Goal: Information Seeking & Learning: Compare options

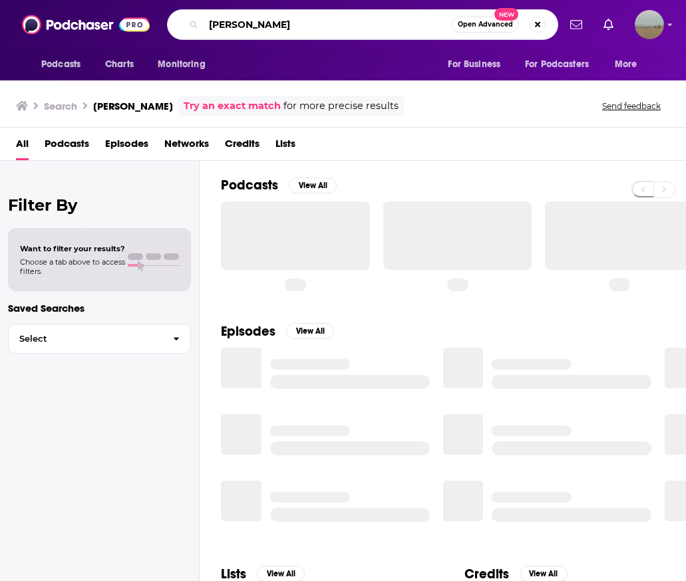
click at [257, 29] on input "[PERSON_NAME]" at bounding box center [328, 24] width 248 height 21
type input "girls gotta eat"
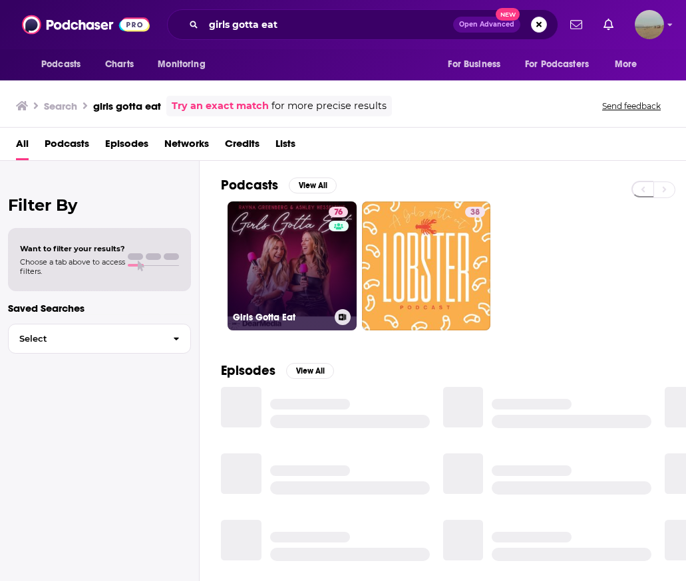
click at [331, 268] on div "76" at bounding box center [340, 258] width 23 height 102
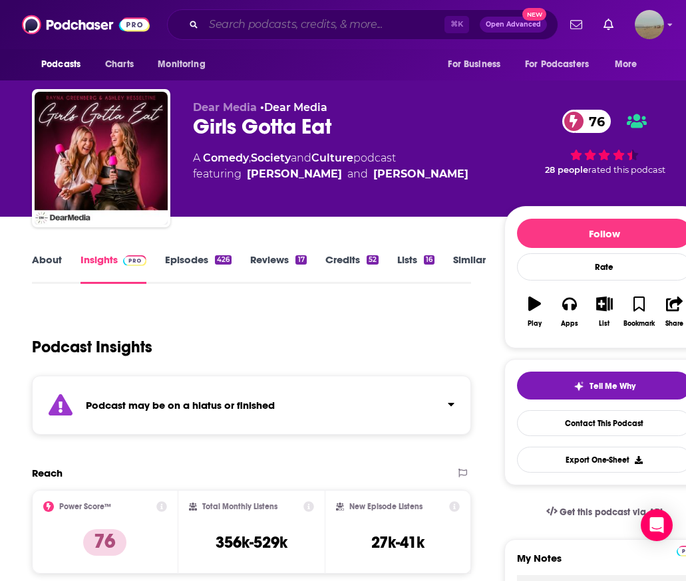
click at [295, 23] on input "Search podcasts, credits, & more..." at bounding box center [324, 24] width 241 height 21
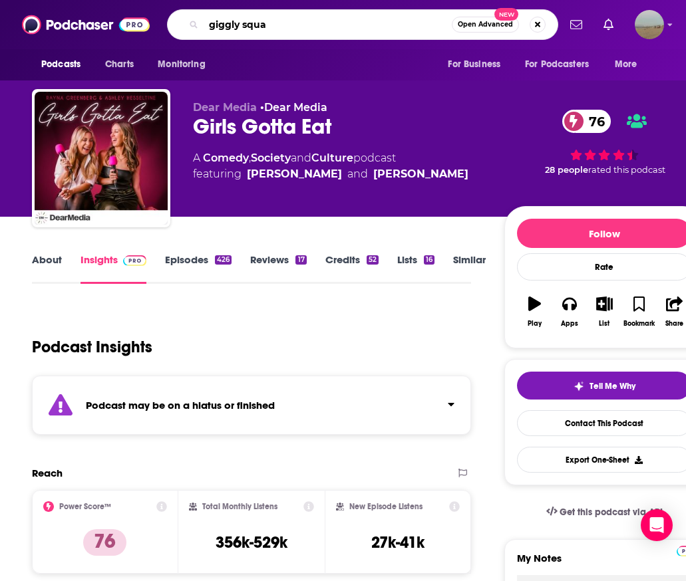
type input "giggly squad"
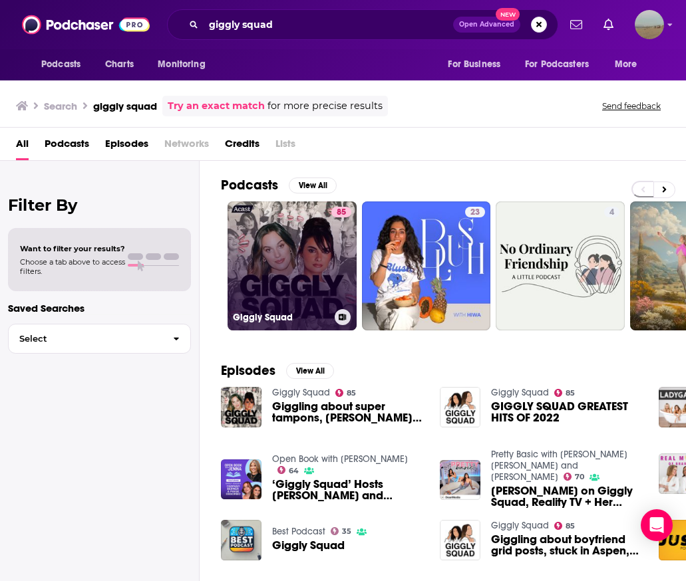
click at [298, 266] on link "85 Giggly Squad" at bounding box center [292, 266] width 129 height 129
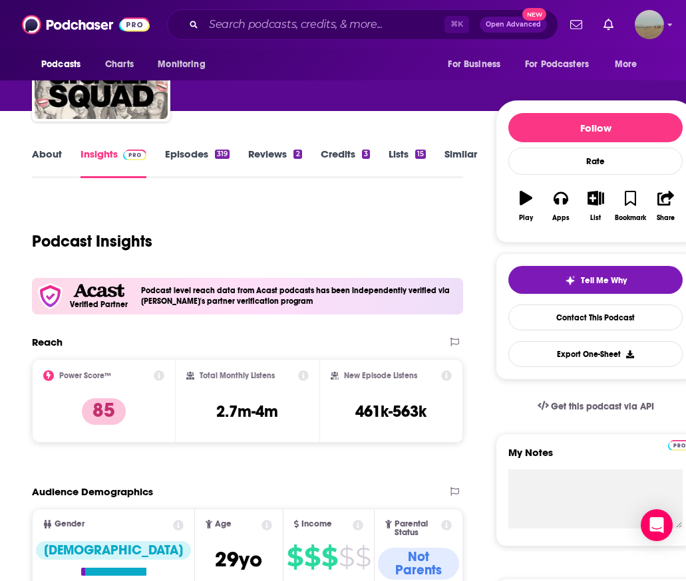
scroll to position [88, 0]
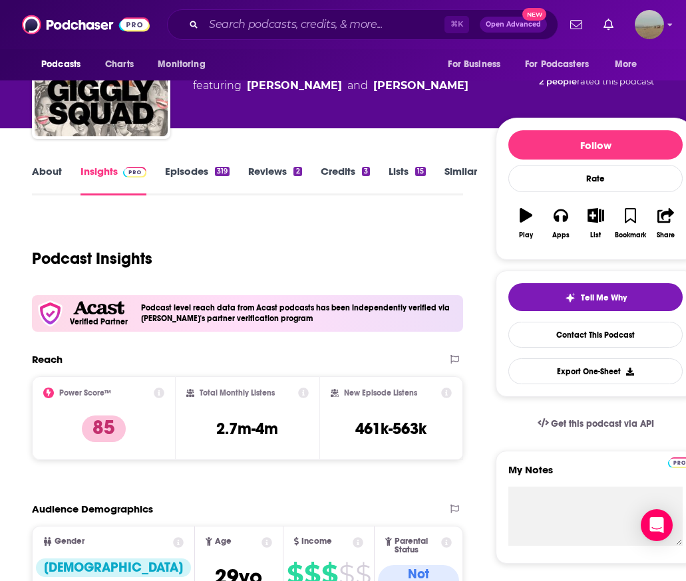
click at [345, 170] on link "Credits 3" at bounding box center [345, 180] width 49 height 31
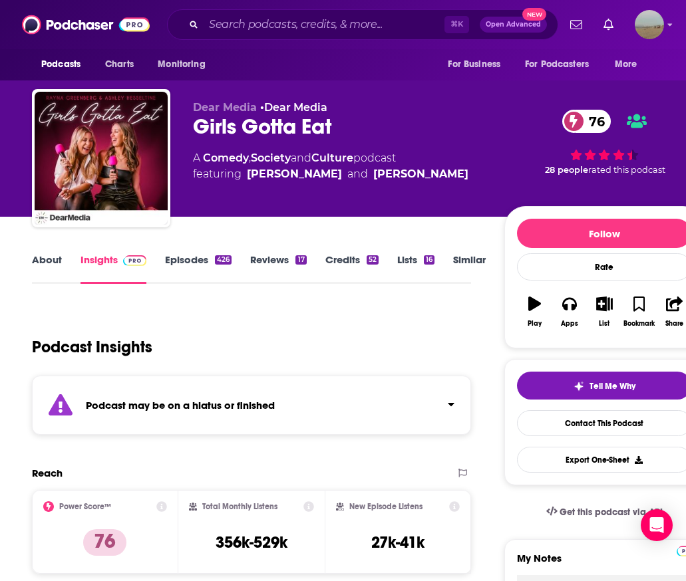
scroll to position [82, 0]
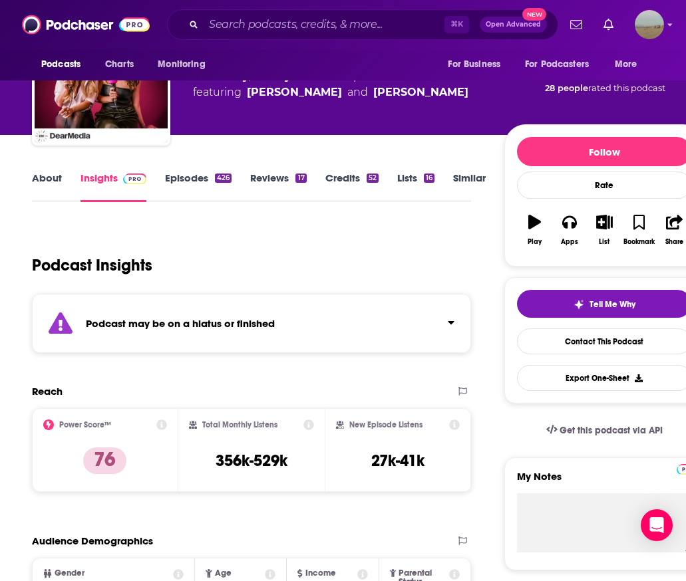
click at [190, 192] on link "Episodes 426" at bounding box center [198, 187] width 67 height 31
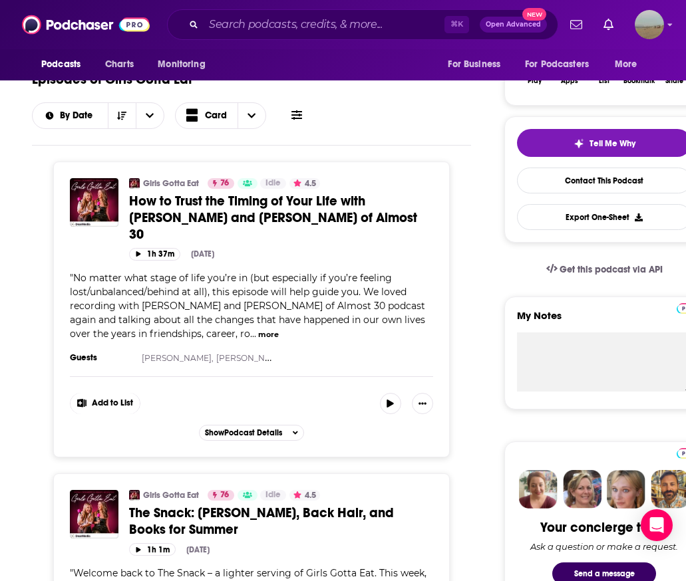
scroll to position [216, 0]
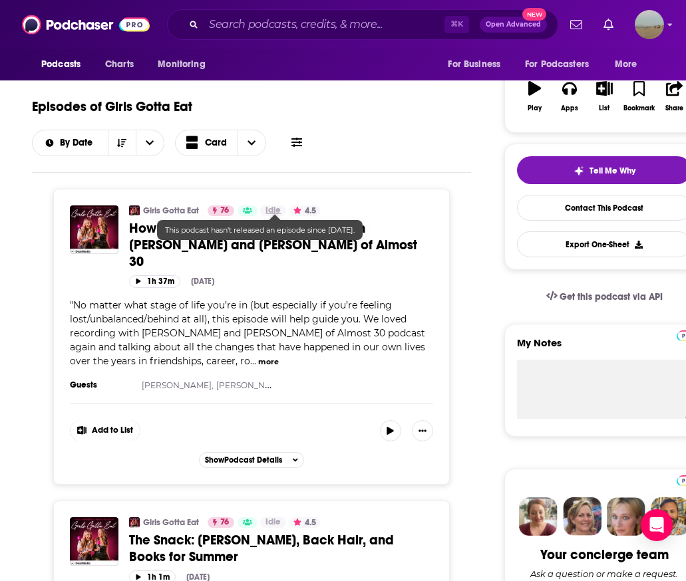
click at [275, 208] on span "Idle" at bounding box center [272, 210] width 15 height 13
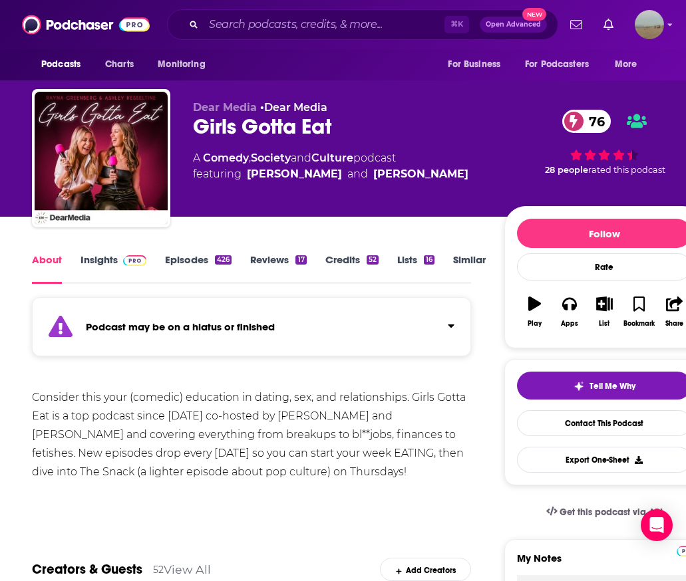
click at [242, 338] on div "Podcast may be on a hiatus or finished" at bounding box center [251, 326] width 439 height 59
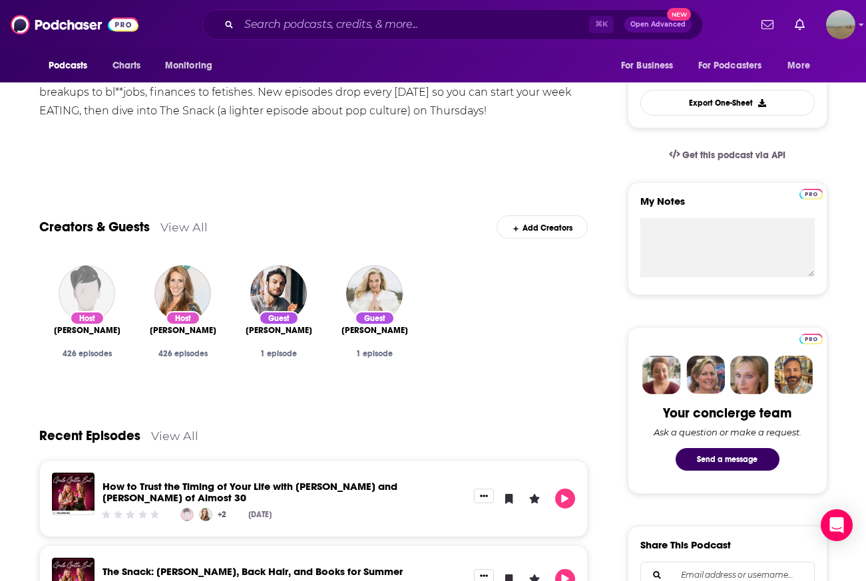
scroll to position [83, 0]
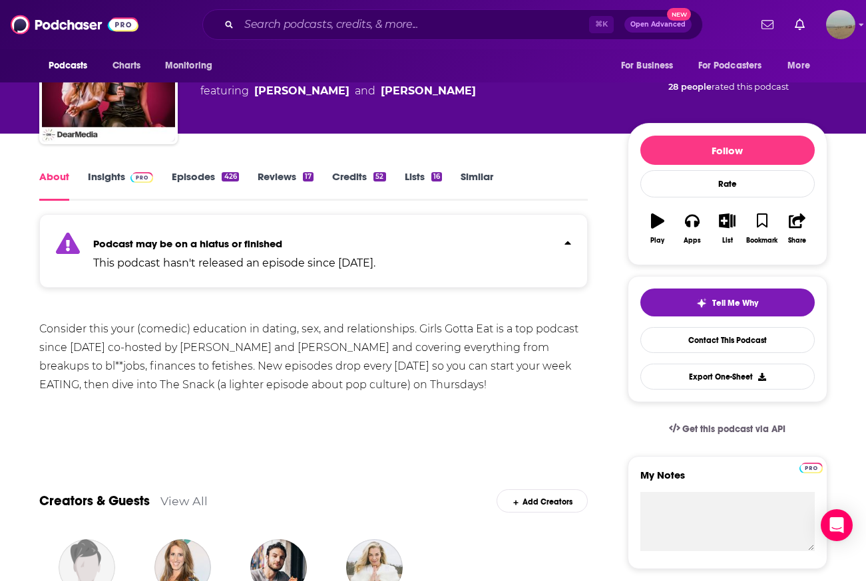
click at [130, 176] on img at bounding box center [141, 177] width 23 height 11
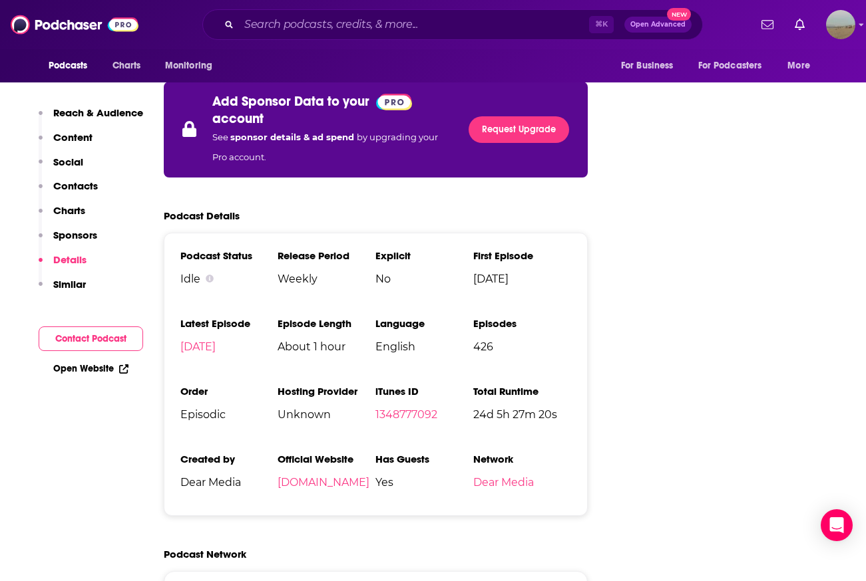
scroll to position [2597, 0]
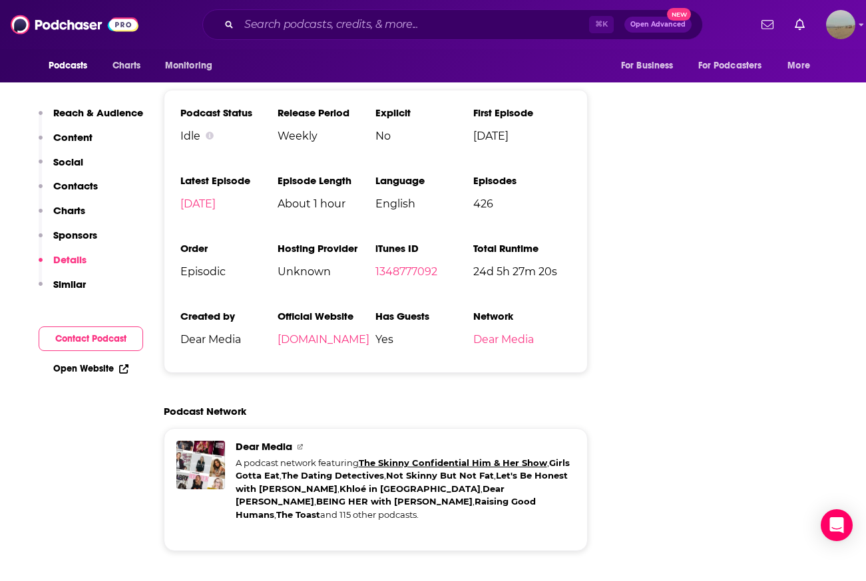
click at [420, 458] on link "The Skinny Confidential Him & Her Show" at bounding box center [453, 463] width 188 height 11
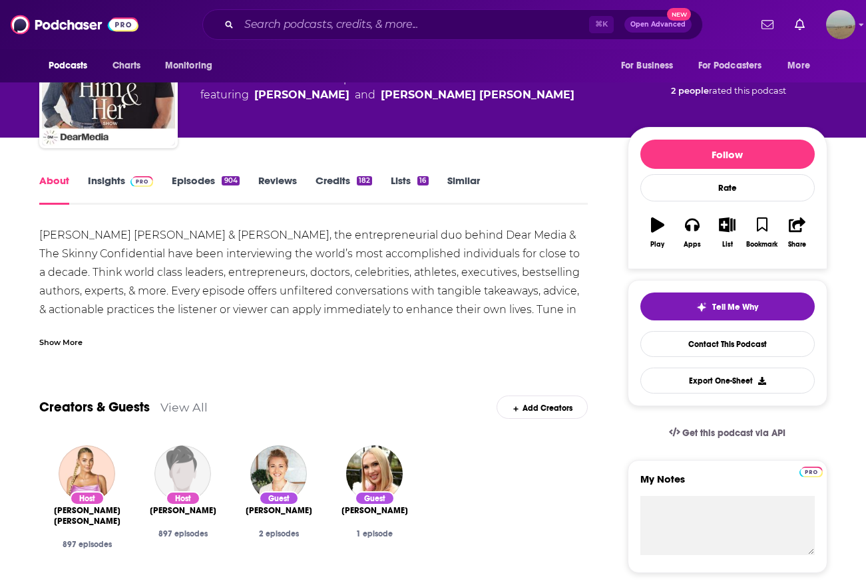
scroll to position [91, 0]
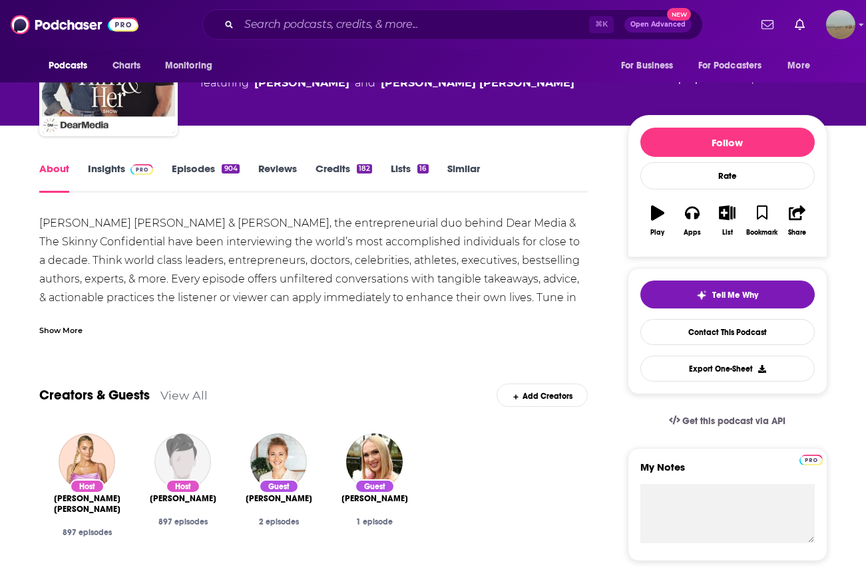
click at [441, 317] on div "Show More" at bounding box center [313, 325] width 549 height 23
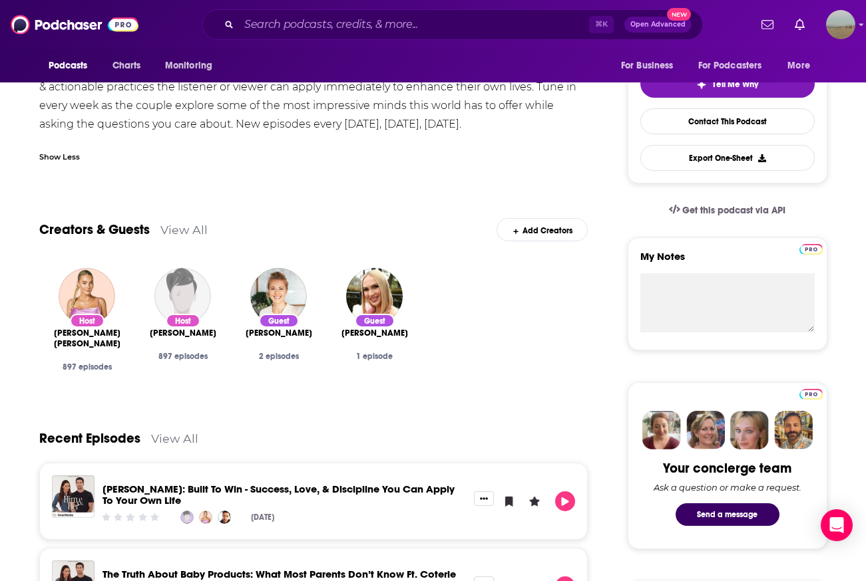
scroll to position [53, 0]
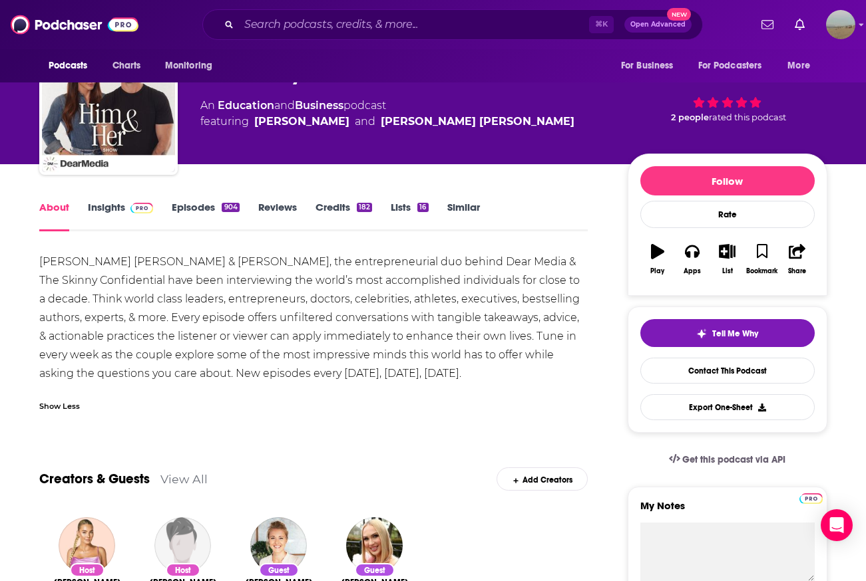
click at [180, 203] on link "Episodes 904" at bounding box center [205, 216] width 67 height 31
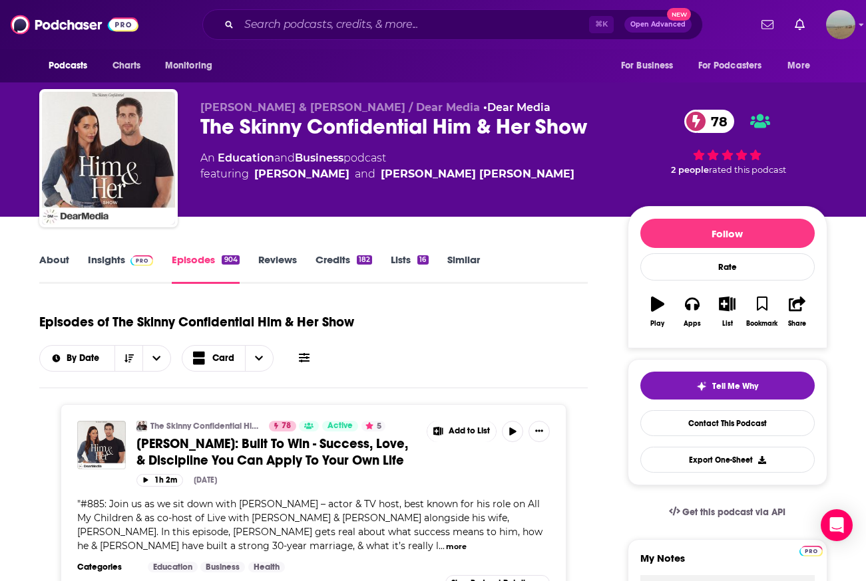
click at [348, 259] on link "Credits 182" at bounding box center [343, 268] width 57 height 31
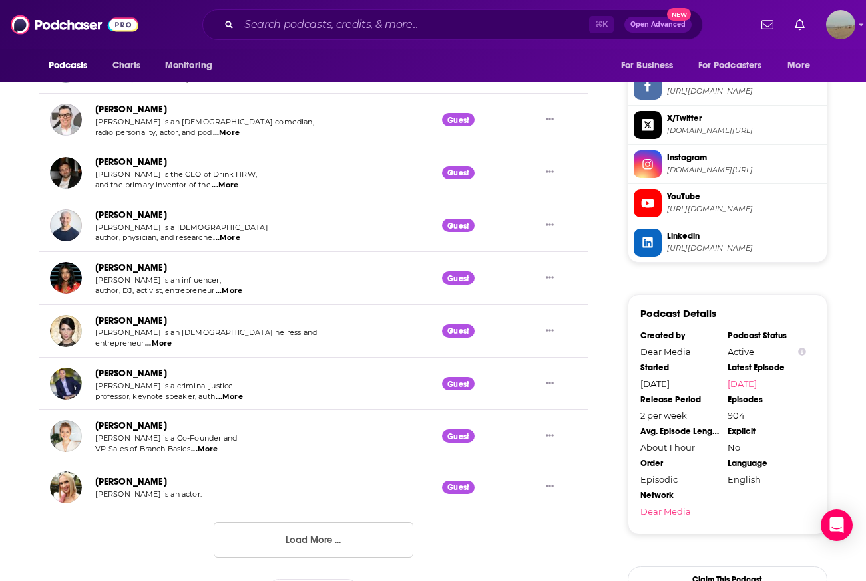
scroll to position [1347, 0]
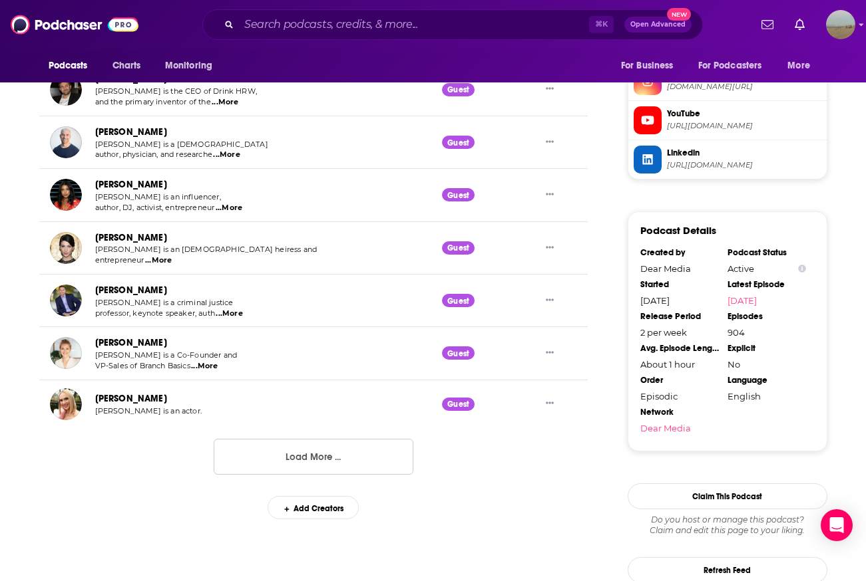
click at [291, 464] on button "Load More ..." at bounding box center [314, 457] width 200 height 36
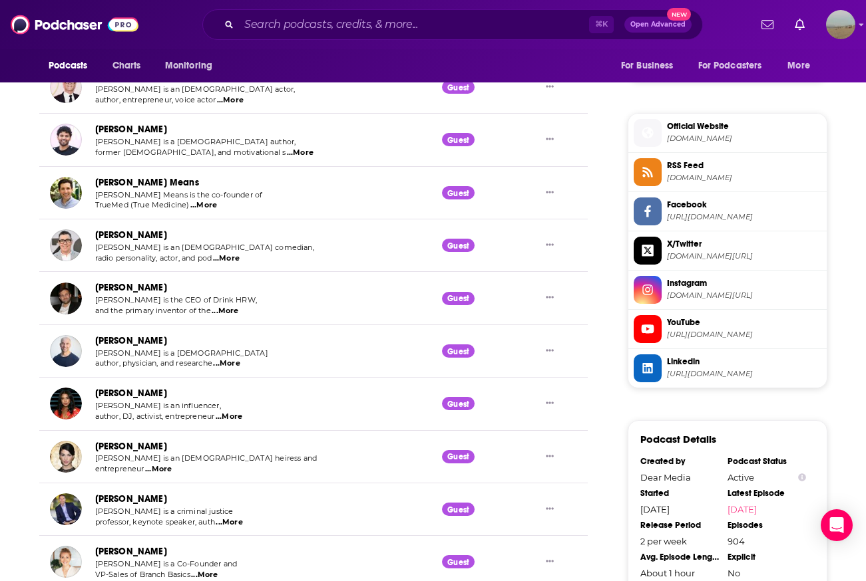
scroll to position [0, 0]
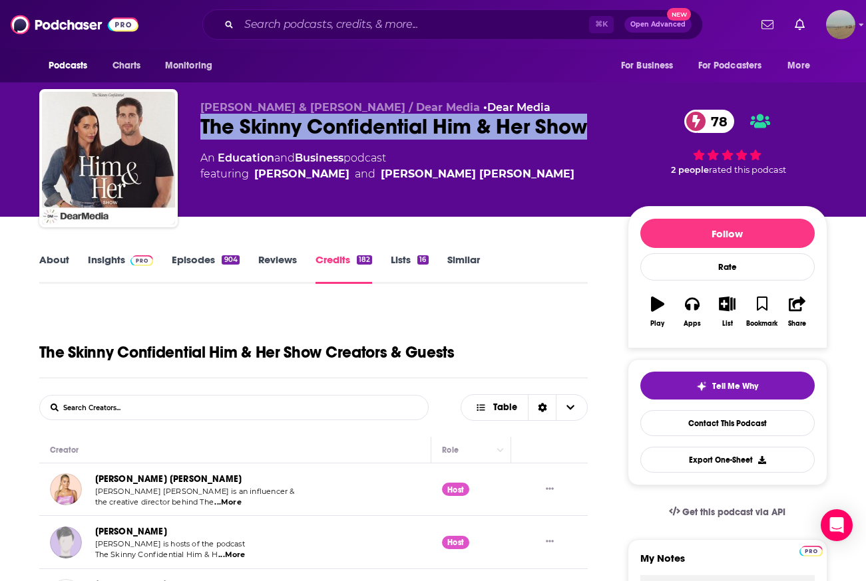
drag, startPoint x: 591, startPoint y: 119, endPoint x: 202, endPoint y: 122, distance: 389.2
click at [202, 122] on div "The Skinny Confidential Him & Her Show 78" at bounding box center [403, 127] width 406 height 26
copy h2 "The Skinny Confidential Him & Her Show"
click at [357, 21] on input "Search podcasts, credits, & more..." at bounding box center [414, 24] width 350 height 21
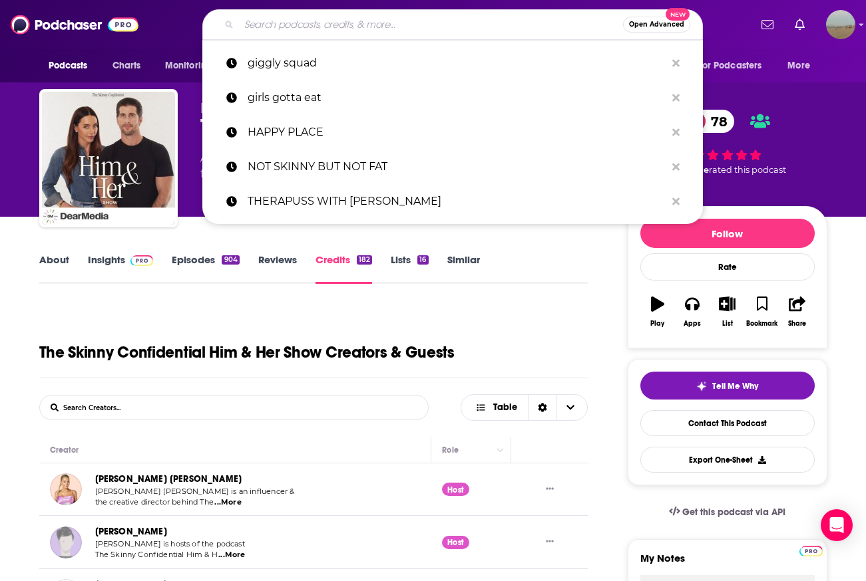
paste input "BEGIN AGAIN WITH [PERSON_NAME]"
type input "BEGIN AGAIN WITH [PERSON_NAME]"
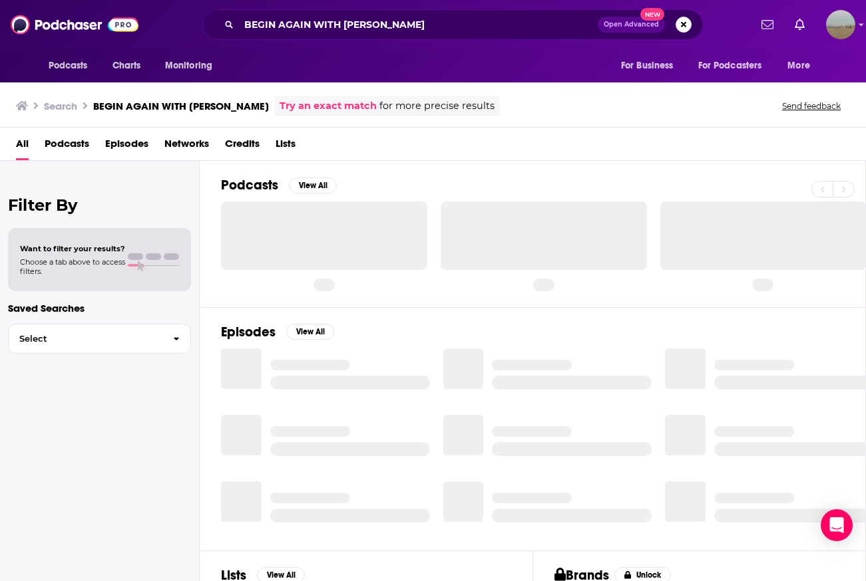
click at [42, 403] on div "Filter By Want to filter your results? Choose a tab above to access filters. Sa…" at bounding box center [100, 451] width 200 height 581
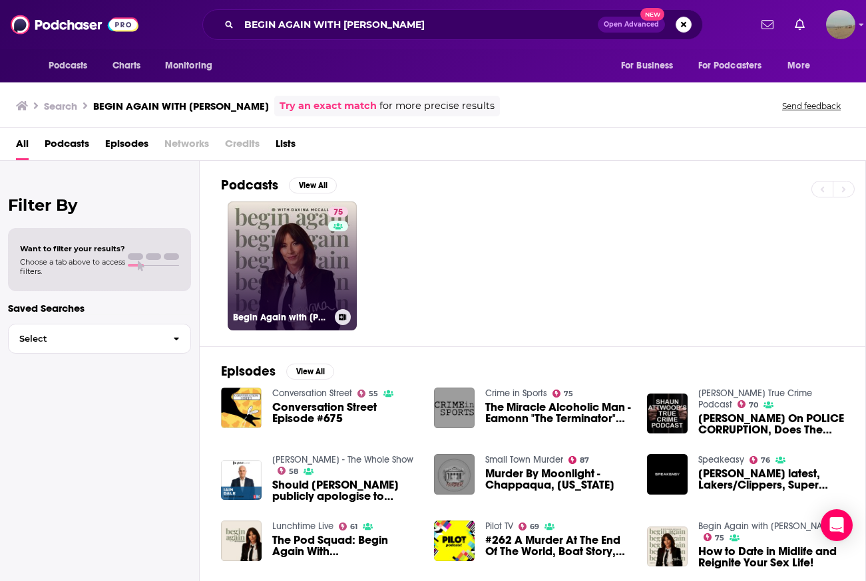
click at [259, 255] on link "75 Begin Again with [PERSON_NAME]" at bounding box center [292, 266] width 129 height 129
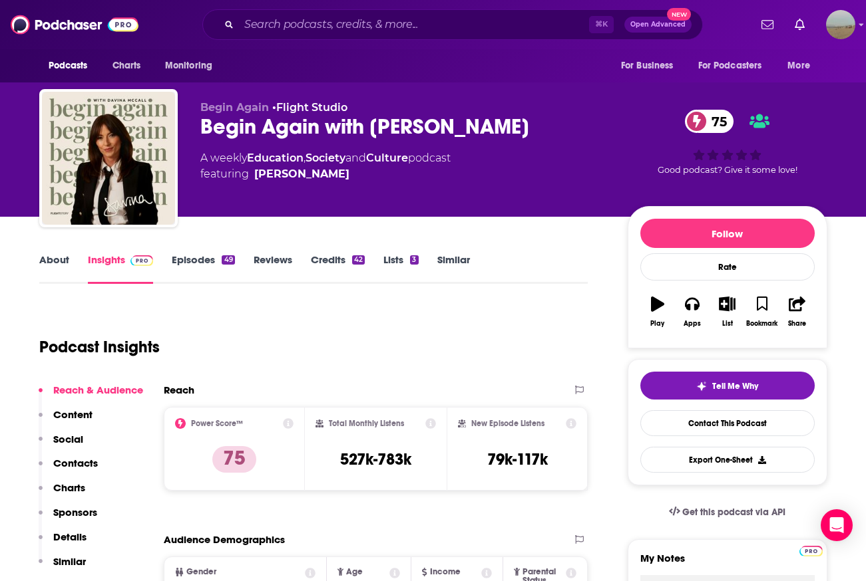
click at [183, 261] on link "Episodes 49" at bounding box center [203, 268] width 63 height 31
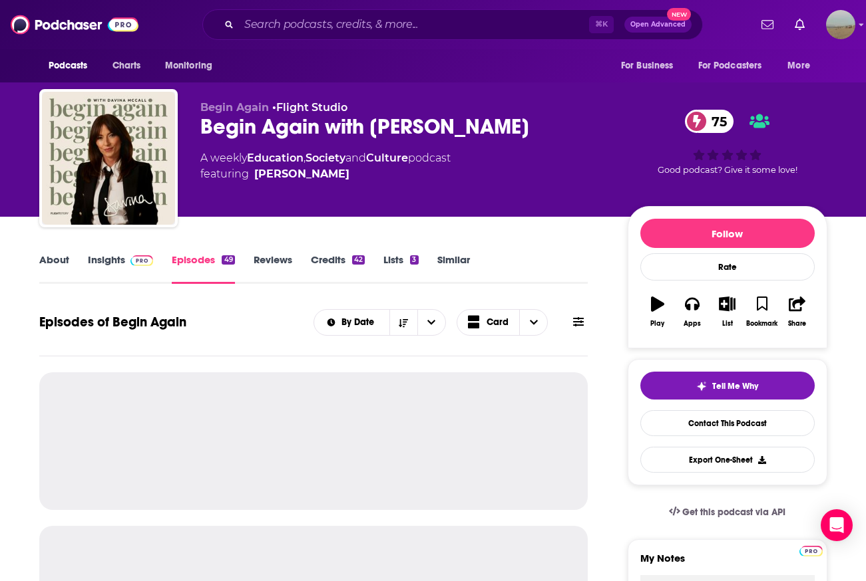
scroll to position [120, 0]
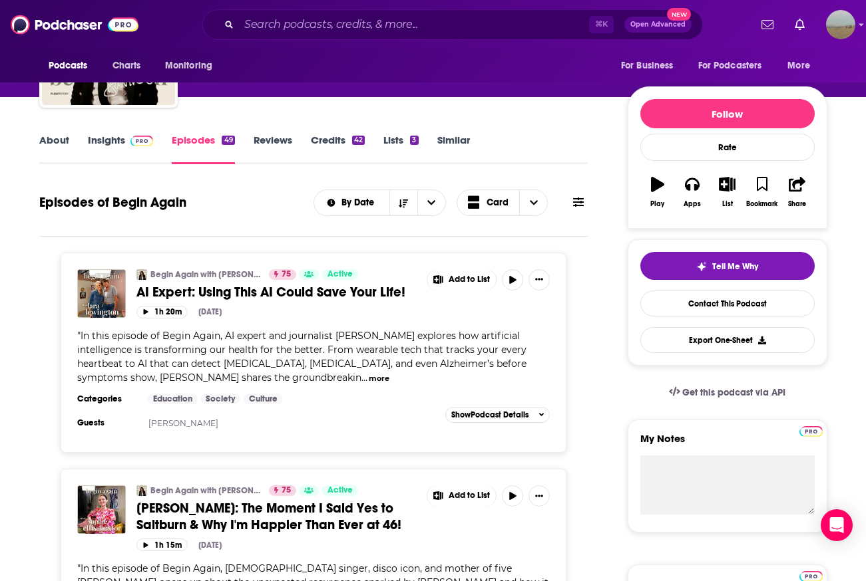
click at [333, 143] on link "Credits 42" at bounding box center [338, 149] width 54 height 31
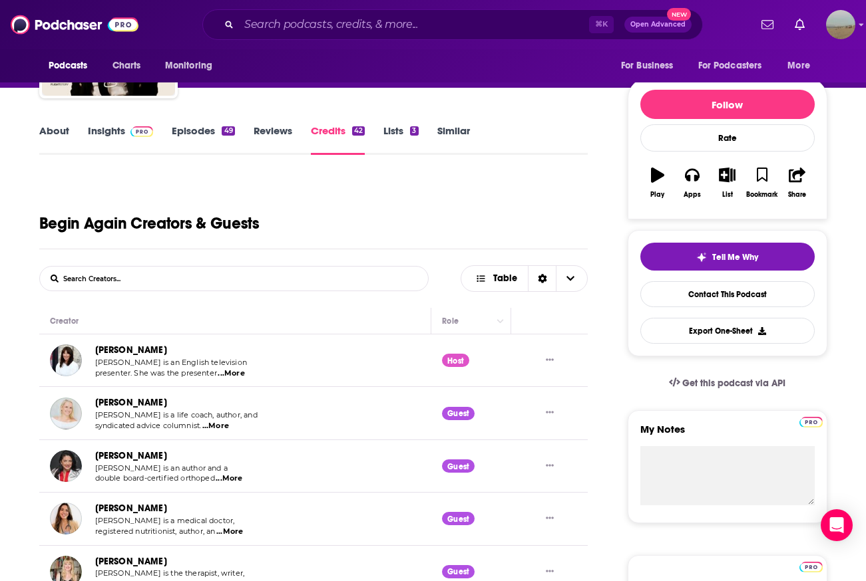
scroll to position [130, 0]
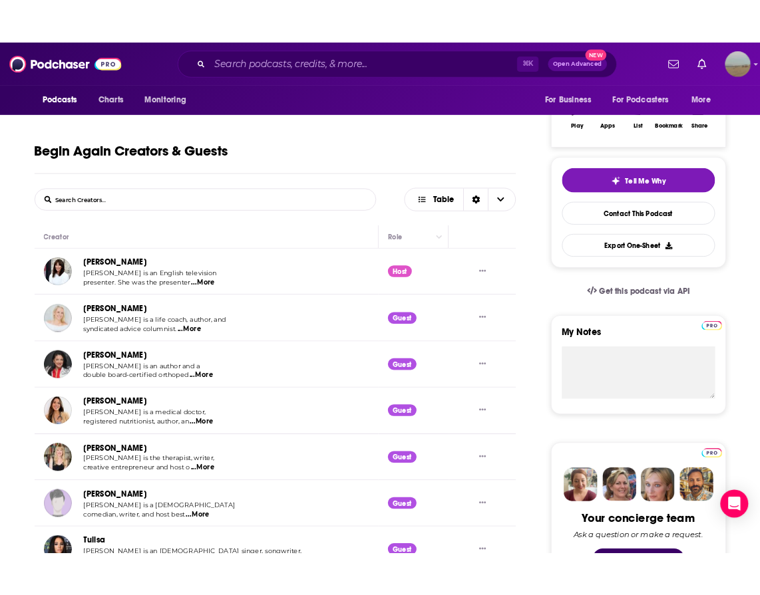
scroll to position [0, 0]
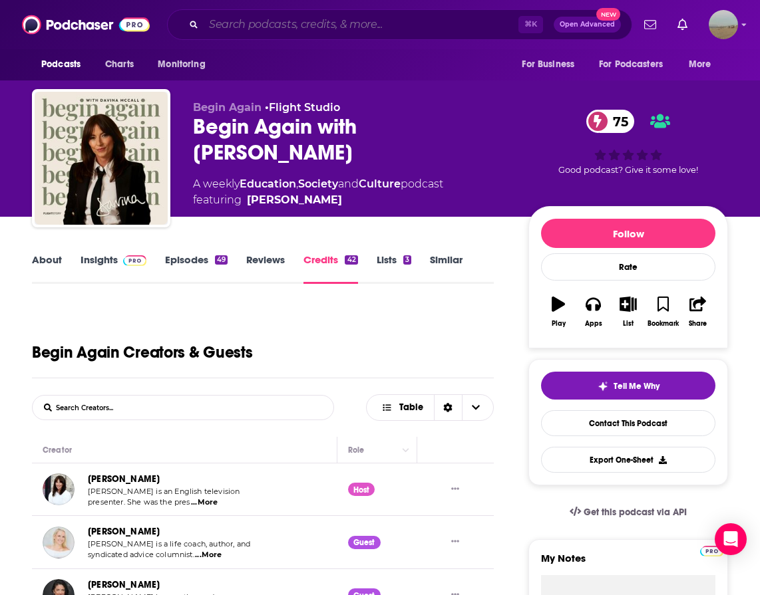
click at [346, 25] on input "Search podcasts, credits, & more..." at bounding box center [361, 24] width 315 height 21
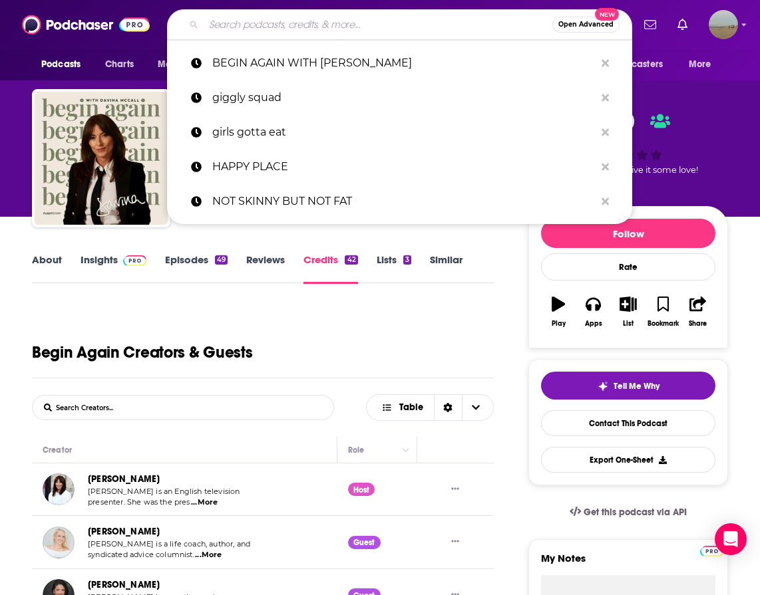
click at [128, 323] on div "Begin Again Creators & Guests" at bounding box center [263, 341] width 462 height 73
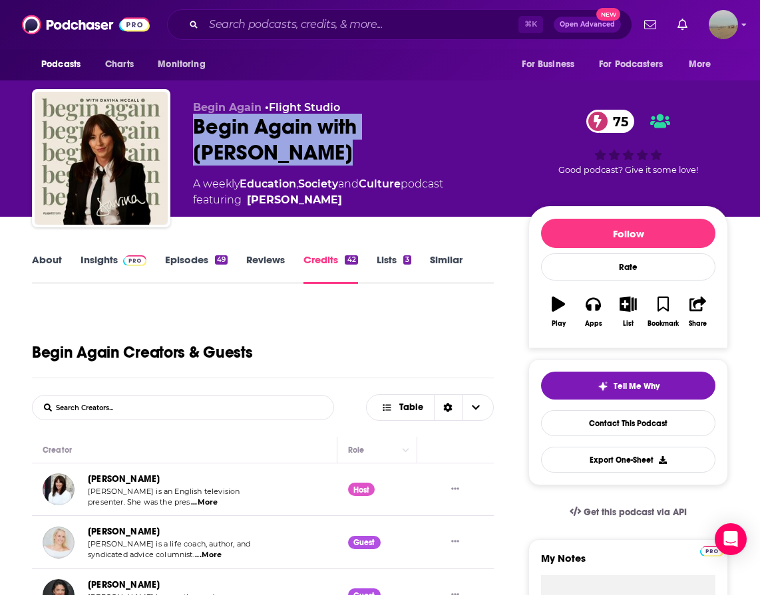
drag, startPoint x: 258, startPoint y: 154, endPoint x: 172, endPoint y: 135, distance: 87.8
click at [172, 135] on div "Begin Again • Flight Studio Begin Again with [PERSON_NAME] 75 A weekly Educatio…" at bounding box center [380, 161] width 696 height 144
copy h2 "Begin Again with [PERSON_NAME]"
click at [93, 255] on link "Insights" at bounding box center [114, 268] width 66 height 31
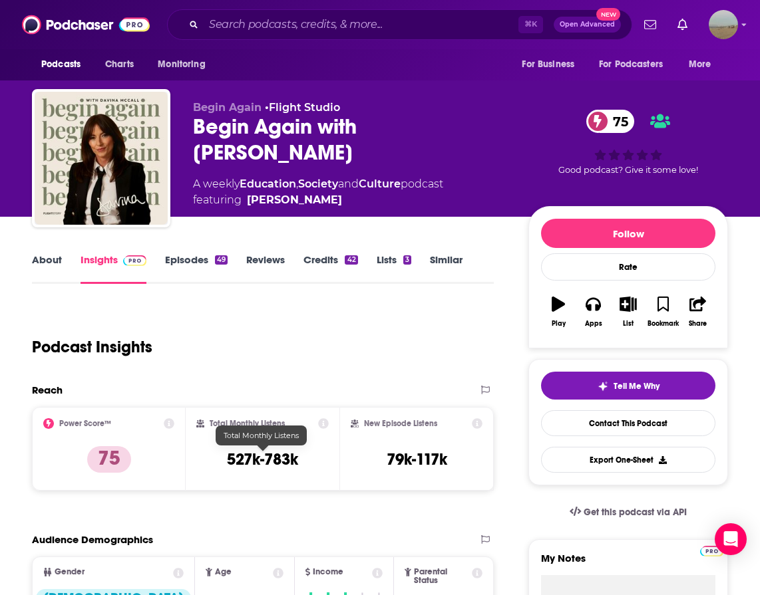
click at [299, 464] on div "Total Monthly Listens 527k-783k" at bounding box center [262, 448] width 132 height 61
drag, startPoint x: 303, startPoint y: 464, endPoint x: 219, endPoint y: 464, distance: 83.8
click at [219, 464] on div "Total Monthly Listens 527k-783k" at bounding box center [262, 448] width 132 height 61
copy h3 "527k-783k"
click at [460, 466] on div "New Episode Listens 79k-117k" at bounding box center [416, 448] width 131 height 61
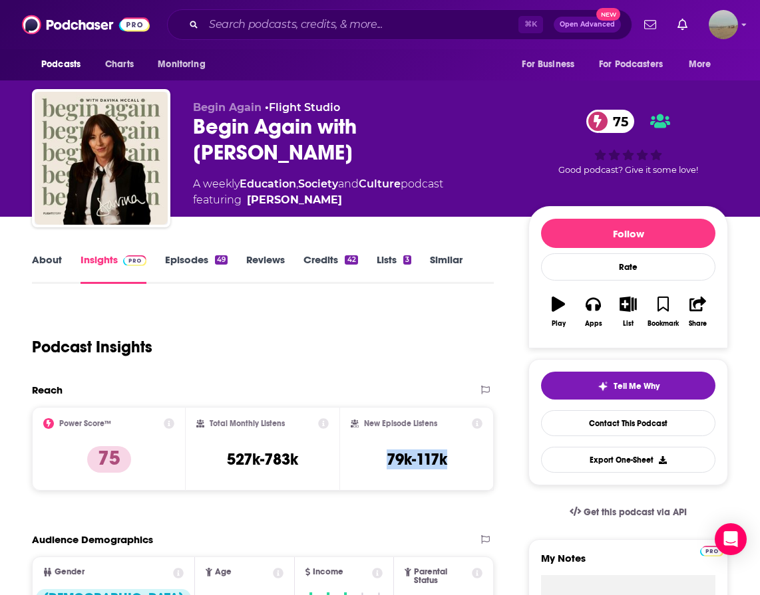
drag, startPoint x: 457, startPoint y: 461, endPoint x: 380, endPoint y: 460, distance: 77.2
click at [380, 460] on div "New Episode Listens 79k-117k" at bounding box center [416, 448] width 131 height 61
copy h3 "79k-117k"
click at [303, 174] on div "Begin Again • Flight Studio Begin Again with [PERSON_NAME] 75 A weekly Educatio…" at bounding box center [350, 154] width 314 height 107
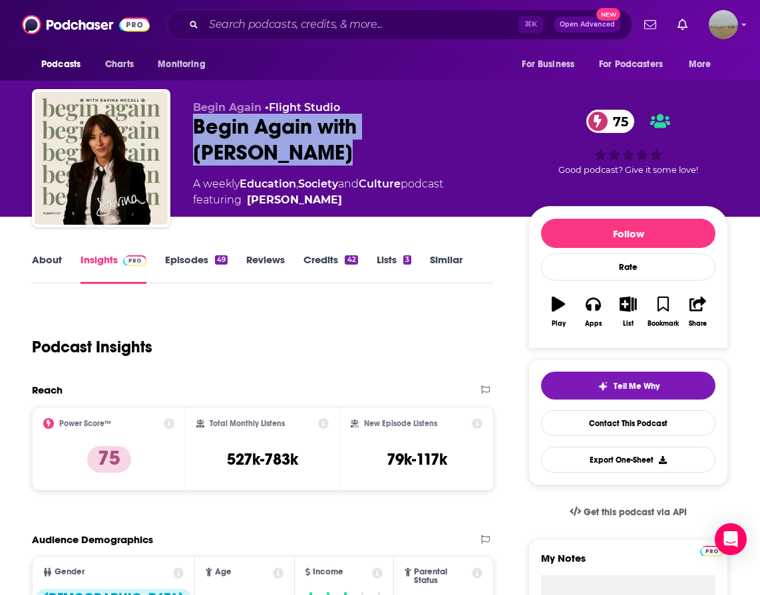
drag, startPoint x: 289, startPoint y: 156, endPoint x: 194, endPoint y: 130, distance: 98.0
click at [194, 130] on div "Begin Again with [PERSON_NAME] 75" at bounding box center [350, 140] width 314 height 52
copy h2 "Begin Again with [PERSON_NAME]"
click at [304, 27] on input "Search podcasts, credits, & more..." at bounding box center [361, 24] width 315 height 21
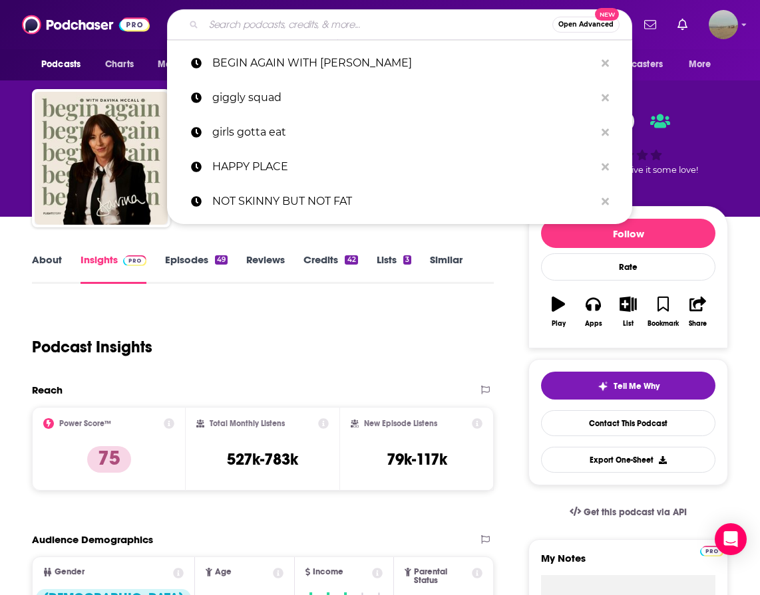
paste input "CHOICE WORDS WITH [PERSON_NAME]"
type input "CHOICE WORDS WITH [PERSON_NAME]"
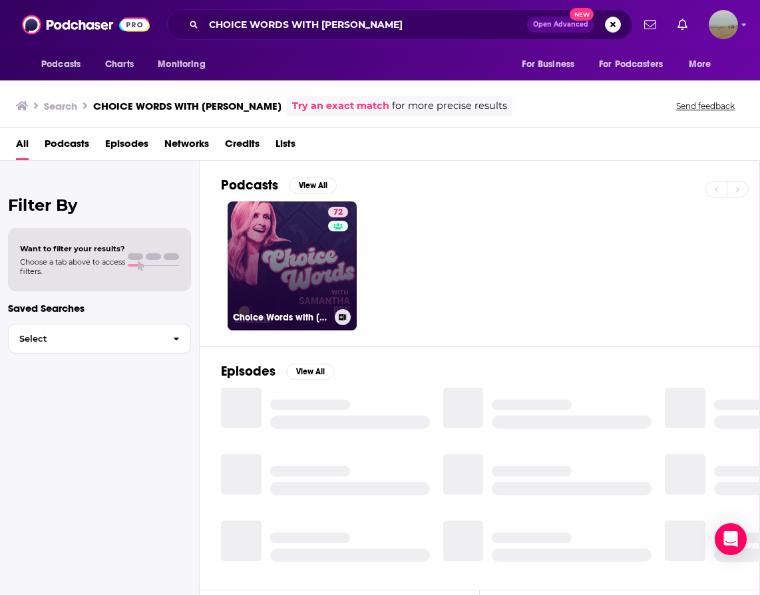
click at [279, 285] on link "72 Choice Words with [PERSON_NAME]" at bounding box center [292, 266] width 129 height 129
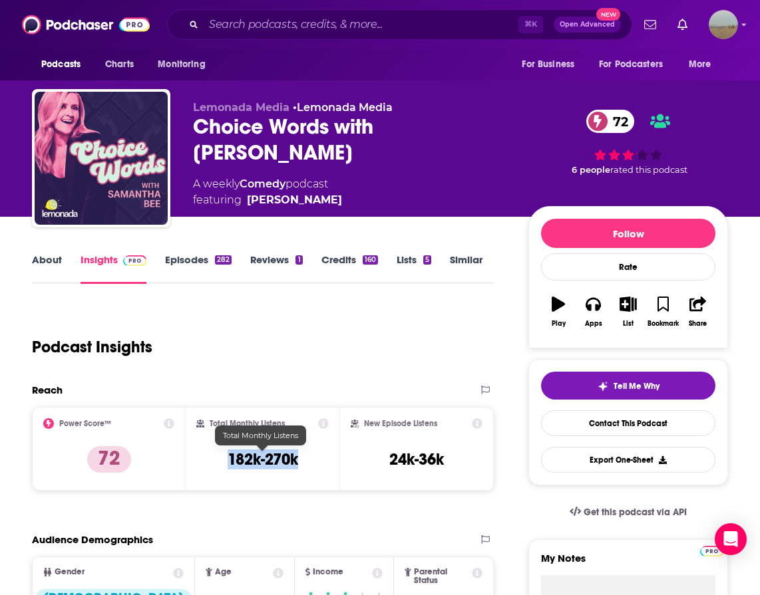
drag, startPoint x: 307, startPoint y: 460, endPoint x: 229, endPoint y: 460, distance: 78.5
click at [229, 460] on div "Total Monthly Listens 182k-270k" at bounding box center [262, 448] width 132 height 61
copy h3 "182k-270k"
click at [465, 450] on div "New Episode Listens 24k-36k" at bounding box center [416, 448] width 131 height 61
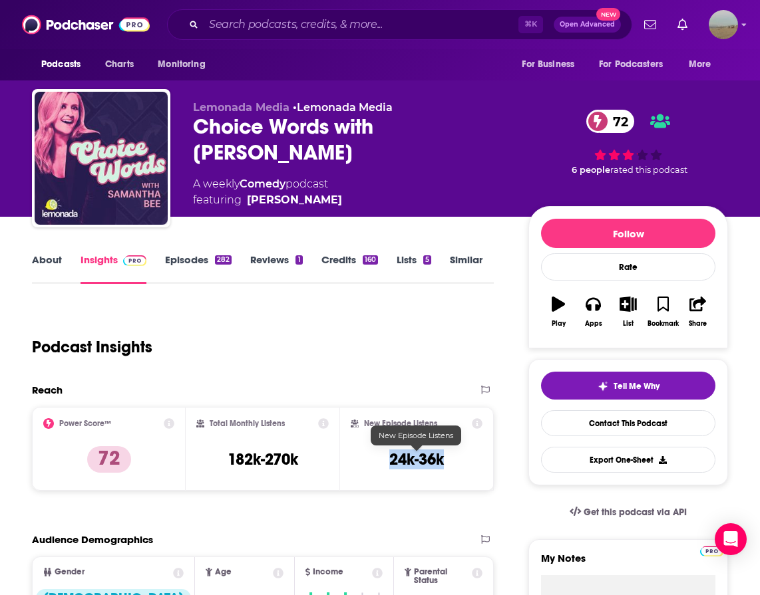
drag, startPoint x: 461, startPoint y: 457, endPoint x: 389, endPoint y: 457, distance: 72.5
click at [389, 457] on div "New Episode Listens 24k-36k" at bounding box center [416, 448] width 131 height 61
copy h3 "24k-36k"
click at [255, 23] on input "Search podcasts, credits, & more..." at bounding box center [361, 24] width 315 height 21
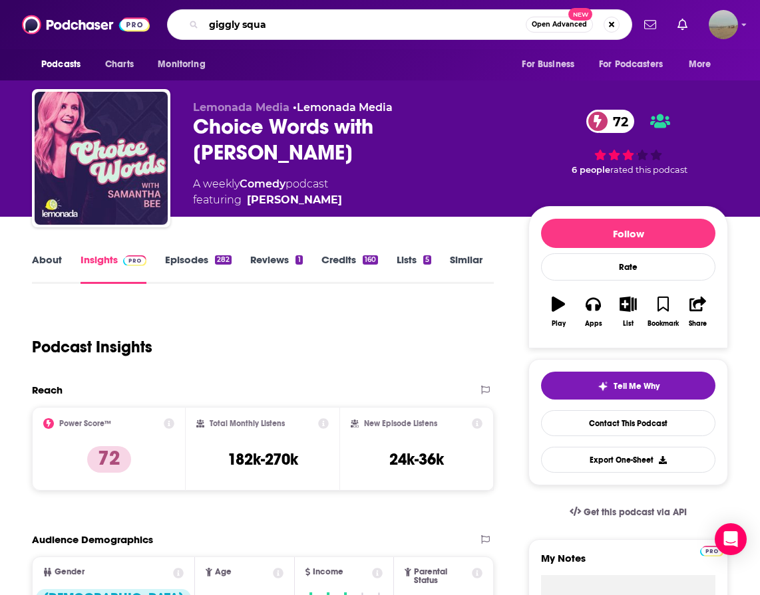
type input "giggly squad"
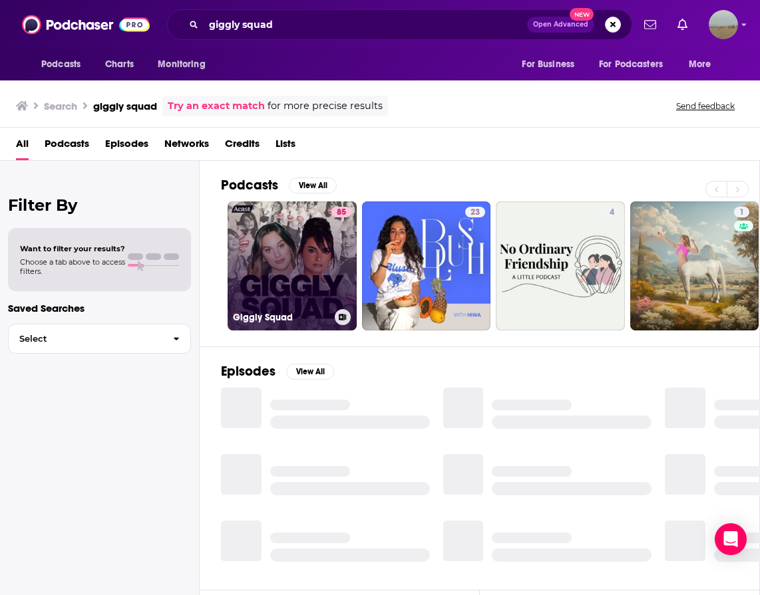
click at [272, 281] on link "85 Giggly Squad" at bounding box center [292, 266] width 129 height 129
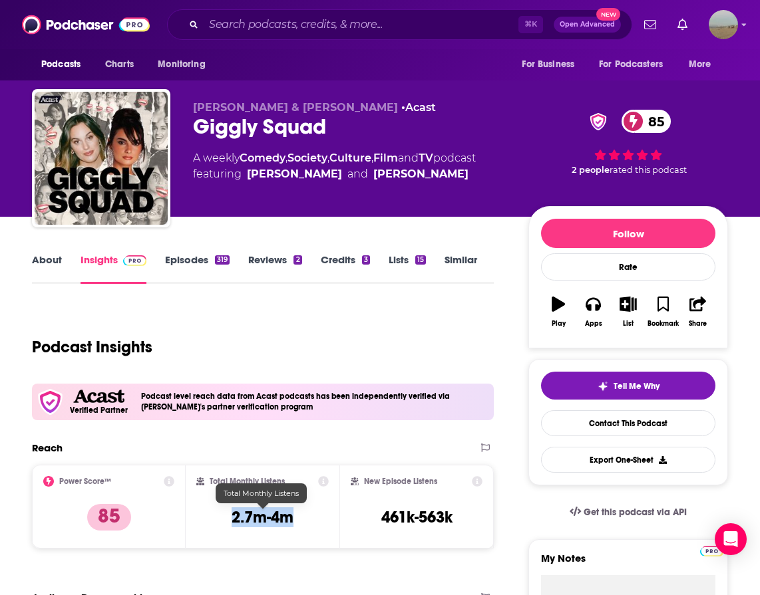
drag, startPoint x: 297, startPoint y: 519, endPoint x: 232, endPoint y: 519, distance: 65.9
click at [232, 519] on div "Total Monthly Listens 2.7m-4m" at bounding box center [262, 506] width 132 height 61
copy h3 "2.7m-4m"
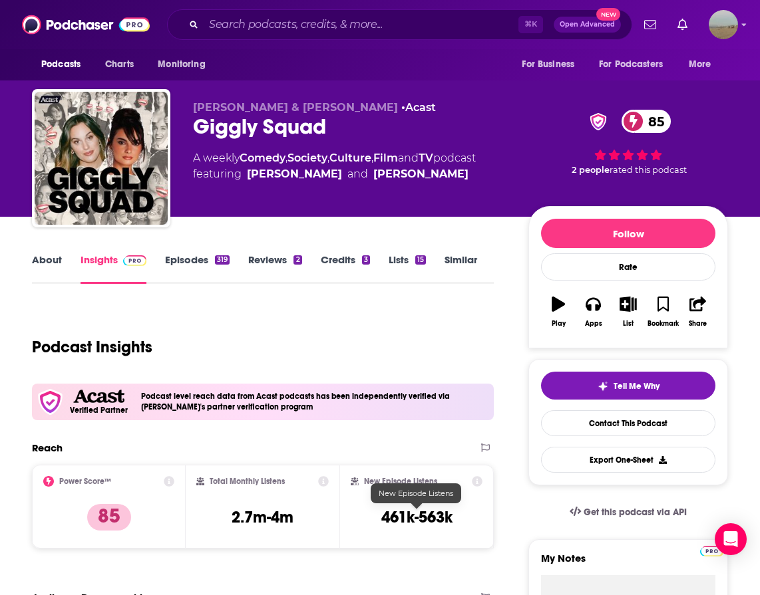
click at [448, 513] on h3 "461k-563k" at bounding box center [416, 518] width 71 height 20
drag, startPoint x: 458, startPoint y: 520, endPoint x: 379, endPoint y: 520, distance: 78.5
click at [379, 520] on div "New Episode Listens 461k-563k" at bounding box center [416, 506] width 131 height 61
copy h3 "461k-563k"
click at [405, 259] on link "Lists 15" at bounding box center [407, 268] width 37 height 31
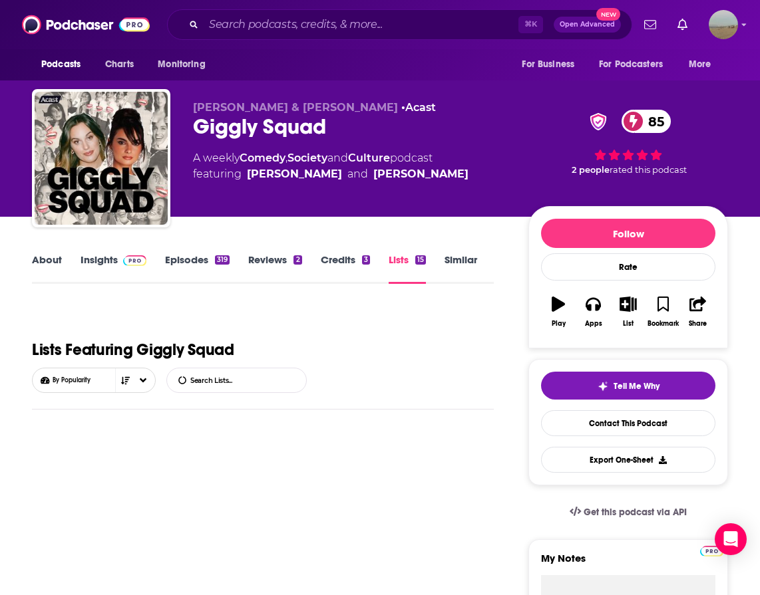
click at [254, 263] on link "Reviews 2" at bounding box center [274, 268] width 53 height 31
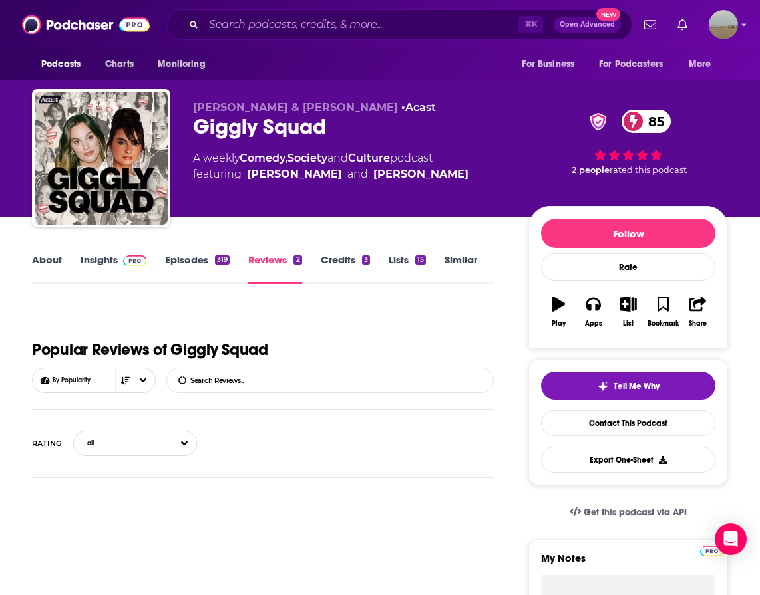
click at [202, 264] on link "Episodes 319" at bounding box center [197, 268] width 65 height 31
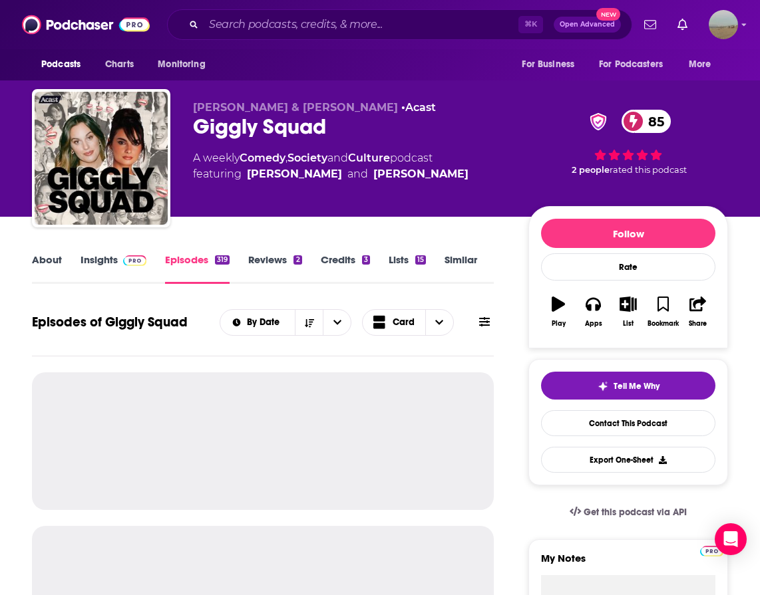
click at [537, 132] on div "85 2 people rated this podcast" at bounding box center [628, 142] width 200 height 82
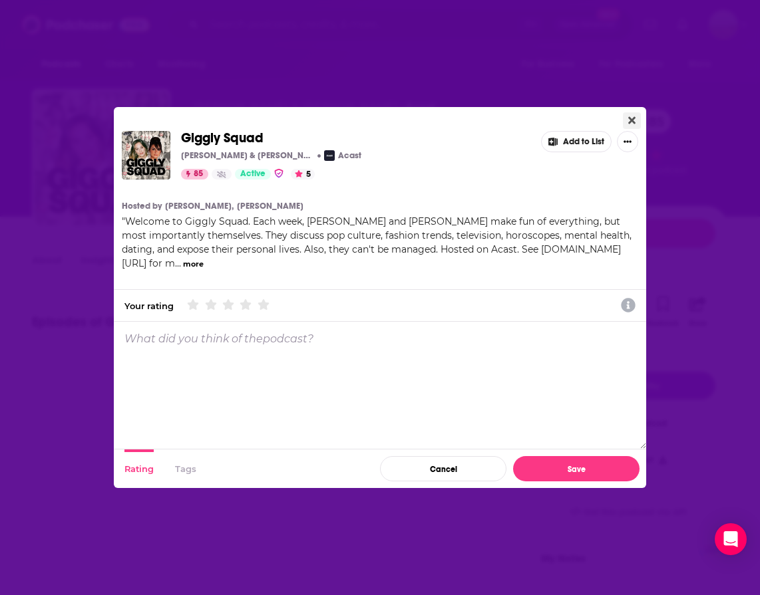
click at [635, 122] on button "Close" at bounding box center [632, 120] width 18 height 17
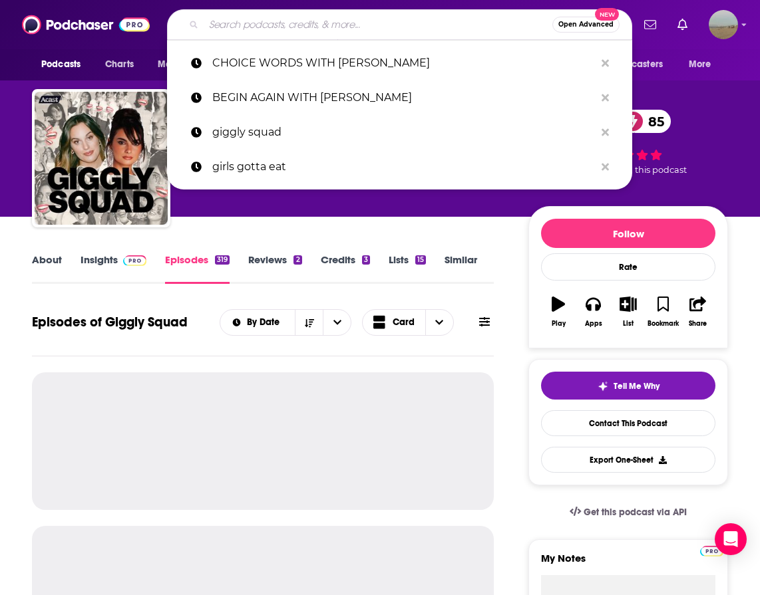
click at [356, 21] on input "Search podcasts, credits, & more..." at bounding box center [378, 24] width 349 height 21
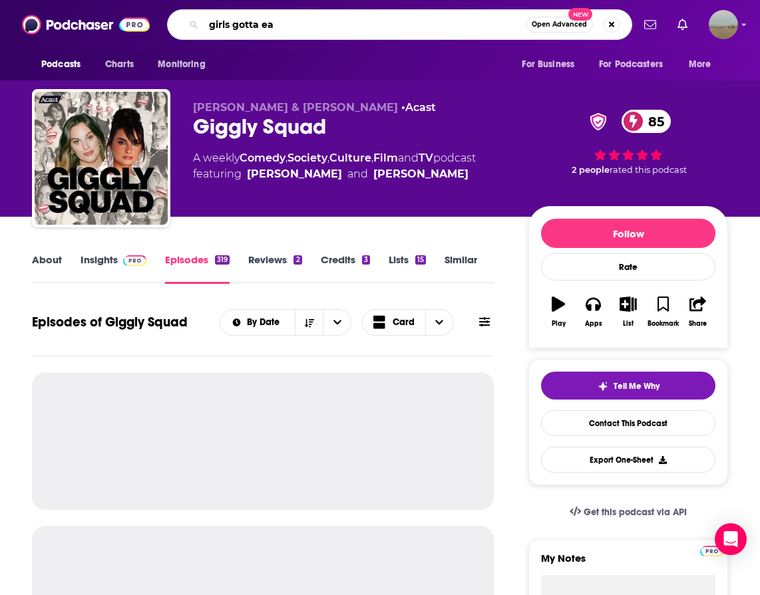
type input "girls gotta eat"
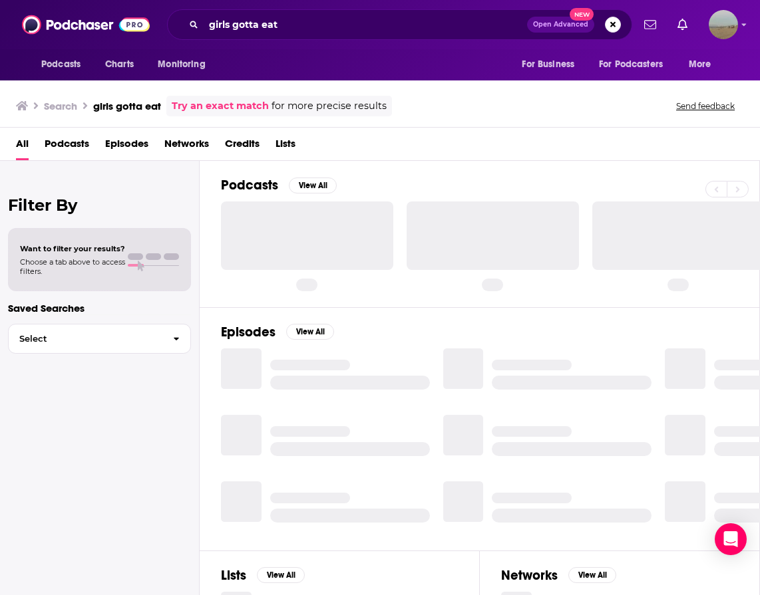
click at [50, 451] on div "Filter By Want to filter your results? Choose a tab above to access filters. Sa…" at bounding box center [100, 458] width 200 height 595
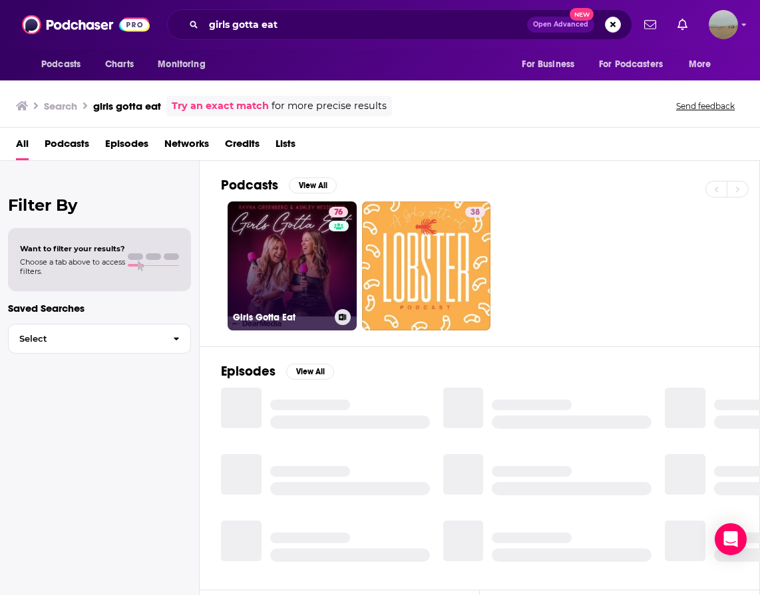
click at [275, 257] on link "76 Girls Gotta Eat" at bounding box center [292, 266] width 129 height 129
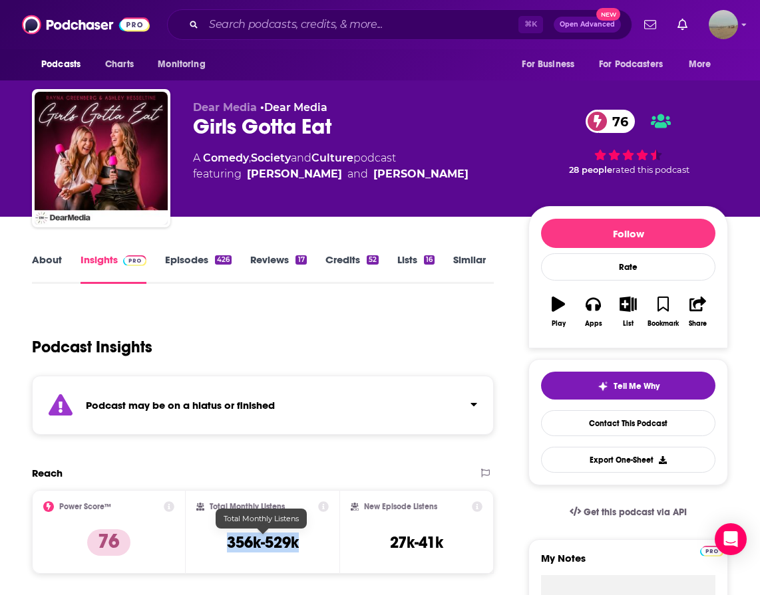
drag, startPoint x: 301, startPoint y: 534, endPoint x: 227, endPoint y: 534, distance: 74.5
click at [227, 534] on div "Total Monthly Listens 356k-529k" at bounding box center [262, 532] width 132 height 61
copy h3 "356k-529k"
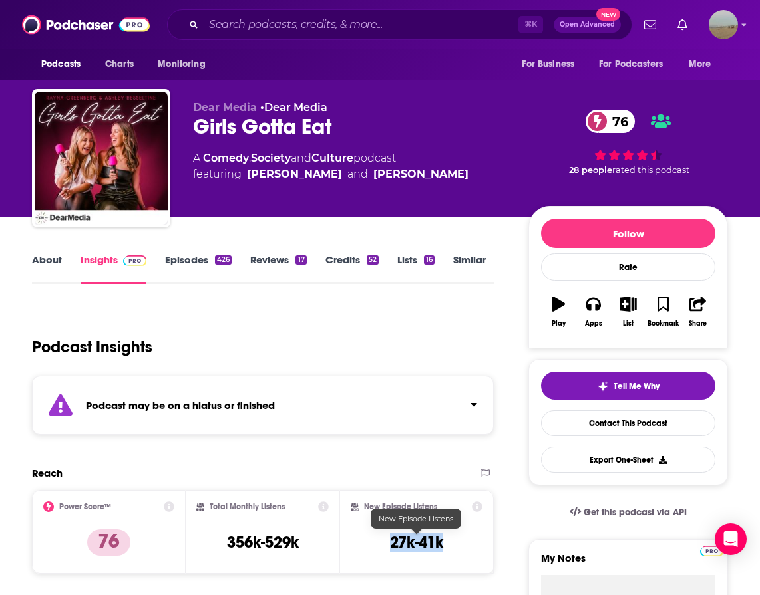
drag, startPoint x: 447, startPoint y: 542, endPoint x: 385, endPoint y: 542, distance: 62.5
click at [385, 542] on div "New Episode Listens 27k-41k" at bounding box center [416, 532] width 131 height 61
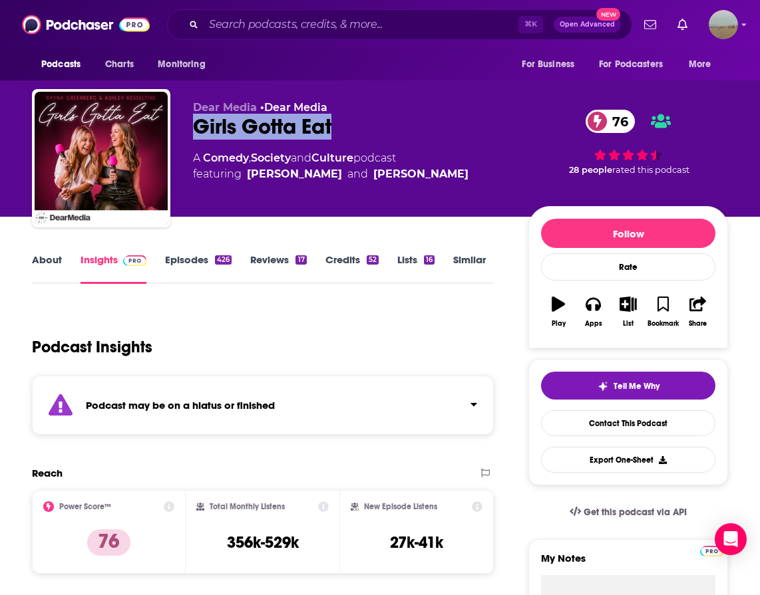
drag, startPoint x: 341, startPoint y: 132, endPoint x: 194, endPoint y: 130, distance: 147.0
click at [194, 130] on div "Girls Gotta Eat 76" at bounding box center [350, 127] width 314 height 26
click at [309, 27] on input "Search podcasts, credits, & more..." at bounding box center [361, 24] width 315 height 21
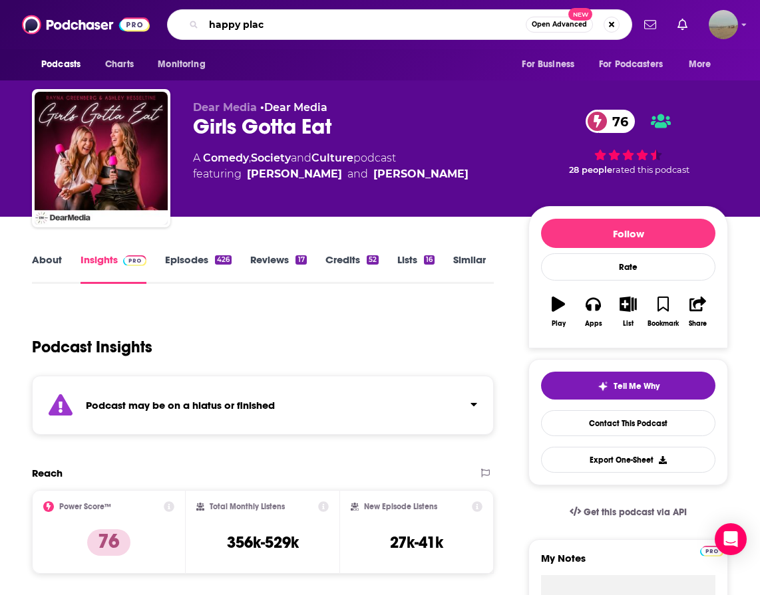
type input "happy place"
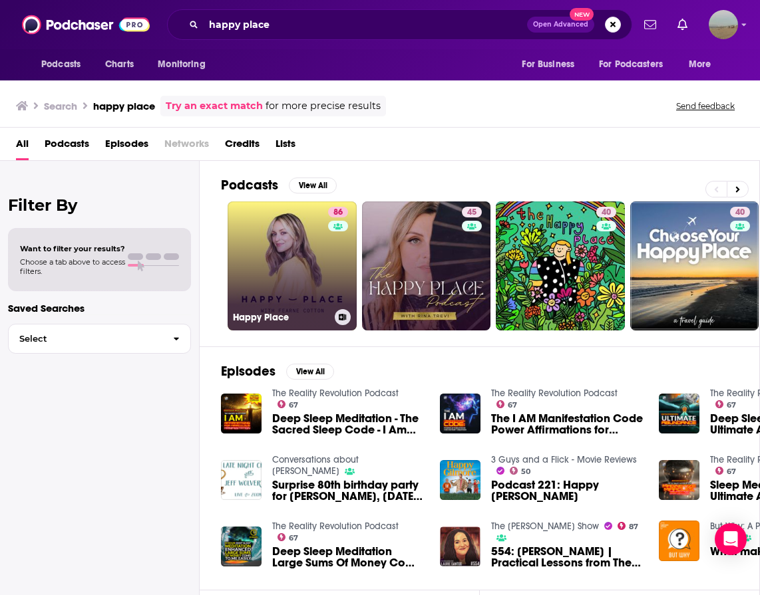
click at [270, 283] on link "[STREET_ADDRESS]" at bounding box center [292, 266] width 129 height 129
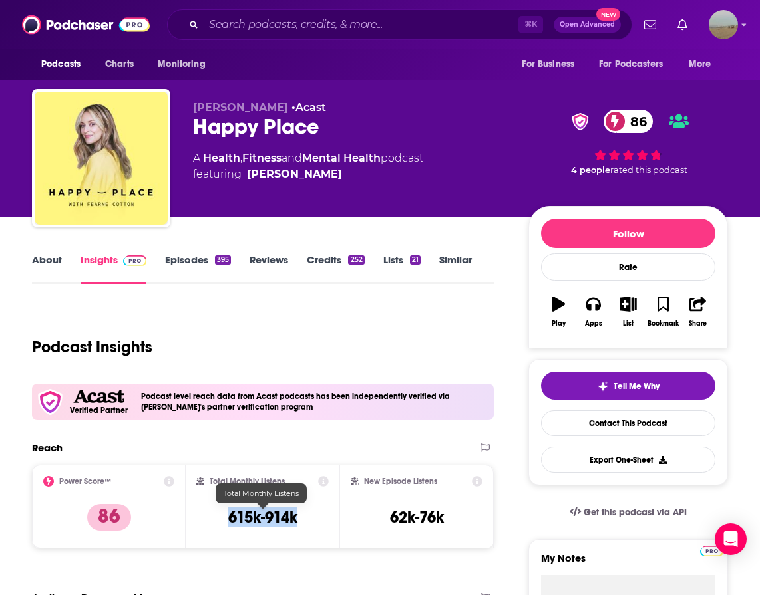
drag, startPoint x: 317, startPoint y: 520, endPoint x: 230, endPoint y: 520, distance: 87.2
click at [230, 520] on div "Total Monthly Listens 615k-914k" at bounding box center [262, 506] width 132 height 61
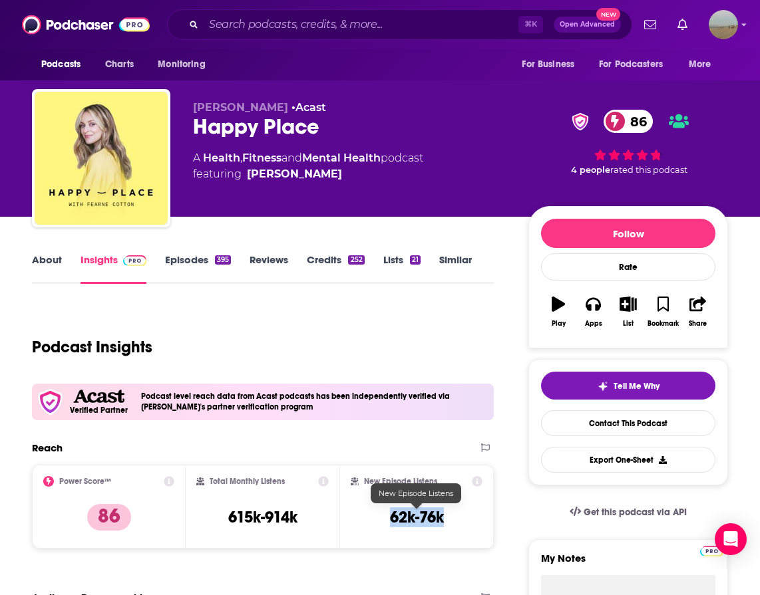
drag, startPoint x: 451, startPoint y: 516, endPoint x: 380, endPoint y: 516, distance: 71.2
click at [380, 516] on div "New Episode Listens 62k-76k" at bounding box center [416, 506] width 131 height 61
click at [317, 21] on input "Search podcasts, credits, & more..." at bounding box center [361, 24] width 315 height 21
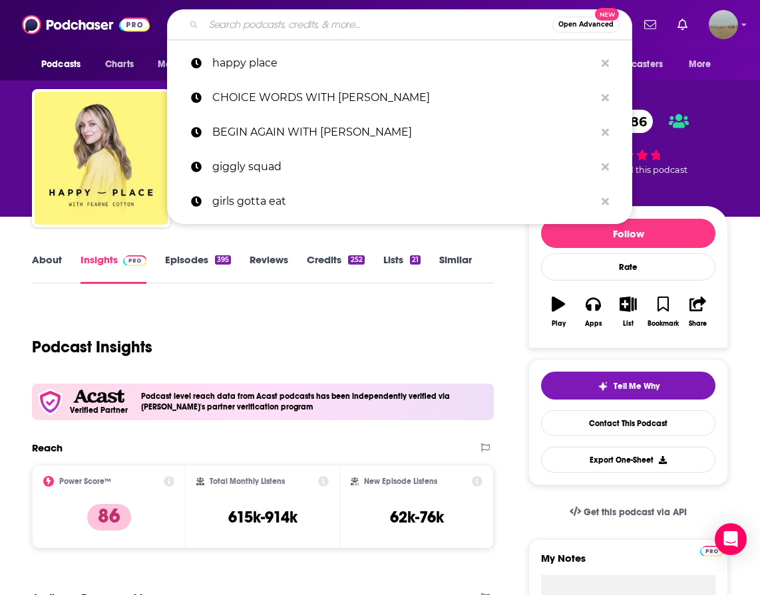
paste input "THE SKINNY CONFIDENTIAL HIM & HER SHOW"
type input "THE SKINNY CONFIDENTIAL HIM & HER SHOW"
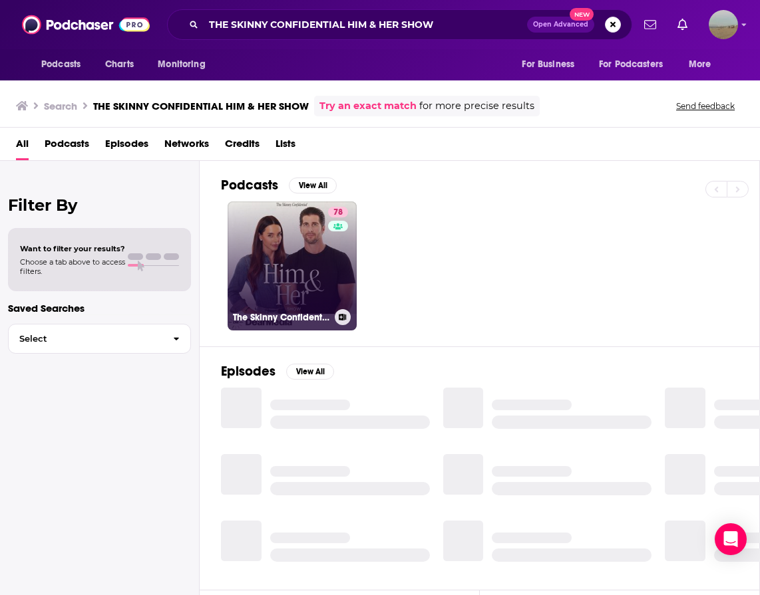
click at [267, 249] on link "78 The Skinny Confidential Him & Her Show" at bounding box center [292, 266] width 129 height 129
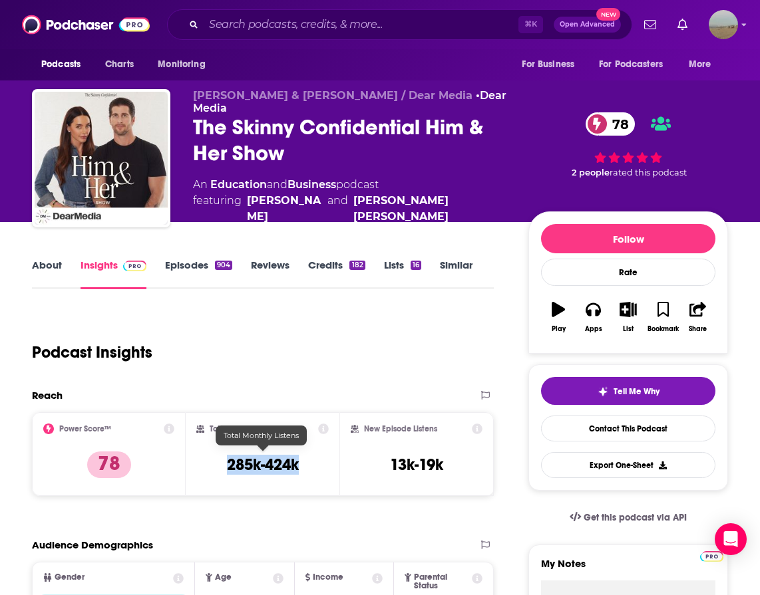
drag, startPoint x: 300, startPoint y: 464, endPoint x: 228, endPoint y: 460, distance: 72.7
click at [228, 460] on div "Total Monthly Listens 285k-424k" at bounding box center [262, 454] width 132 height 61
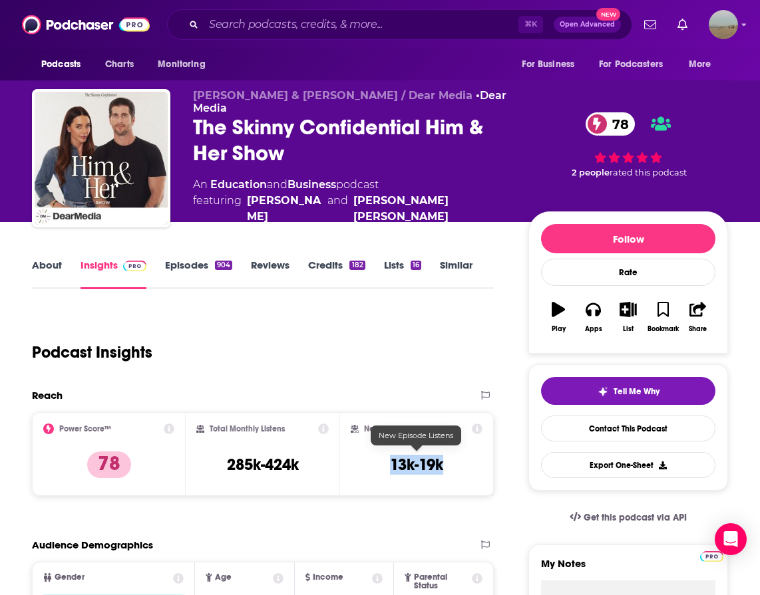
drag, startPoint x: 465, startPoint y: 462, endPoint x: 390, endPoint y: 462, distance: 75.2
click at [390, 462] on div "New Episode Listens 13k-19k" at bounding box center [416, 454] width 131 height 61
click at [368, 22] on input "Search podcasts, credits, & more..." at bounding box center [361, 24] width 315 height 21
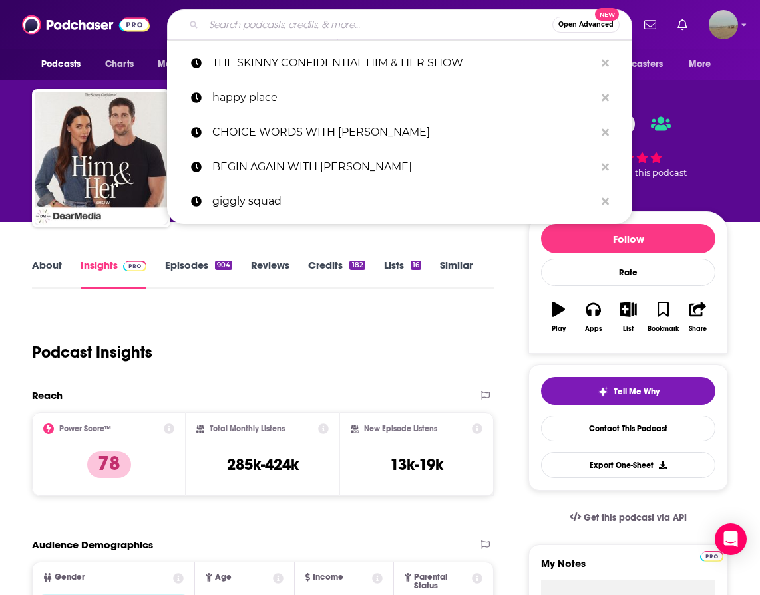
paste input "HOW TO FAIL WITH [PERSON_NAME]"
type input "HOW TO FAIL WITH [PERSON_NAME]"
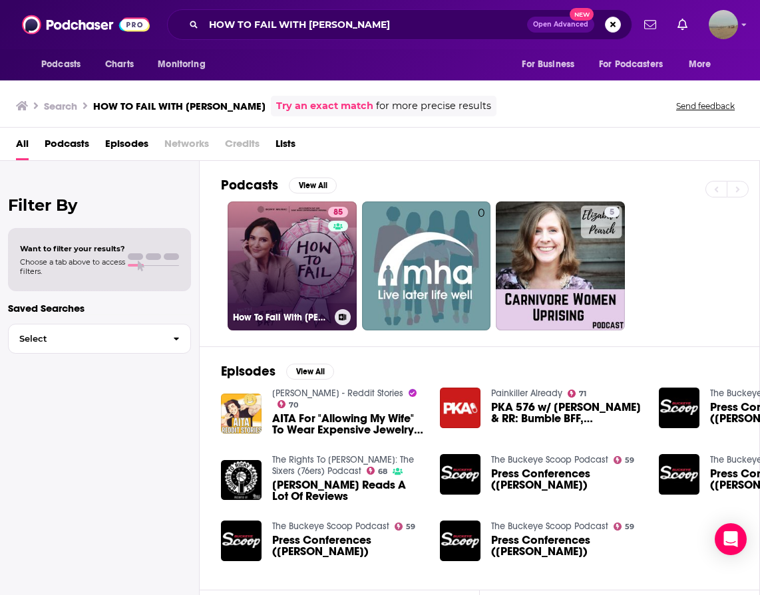
click at [298, 247] on link "85 How To Fail With [PERSON_NAME]" at bounding box center [292, 266] width 129 height 129
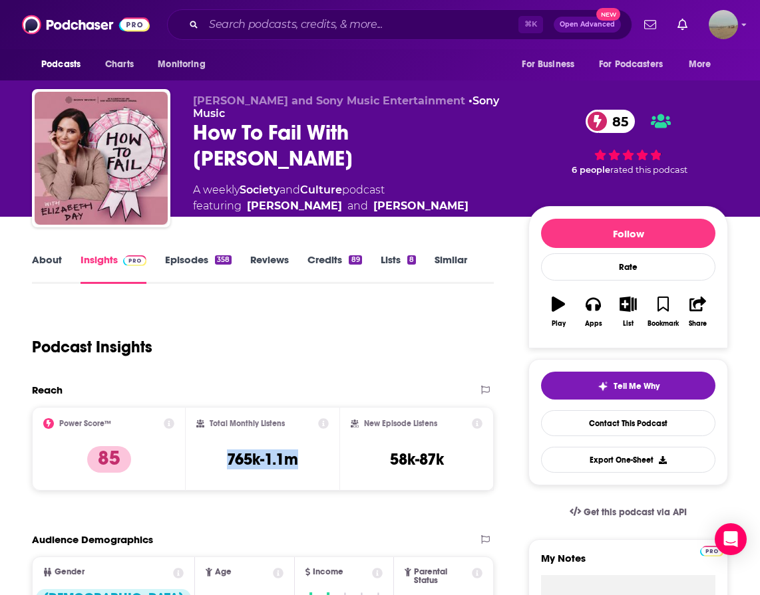
drag, startPoint x: 301, startPoint y: 456, endPoint x: 224, endPoint y: 459, distance: 77.2
click at [224, 459] on div "Total Monthly Listens 765k-1.1m" at bounding box center [262, 448] width 132 height 61
click at [455, 458] on div "New Episode Listens 58k-87k" at bounding box center [416, 448] width 131 height 61
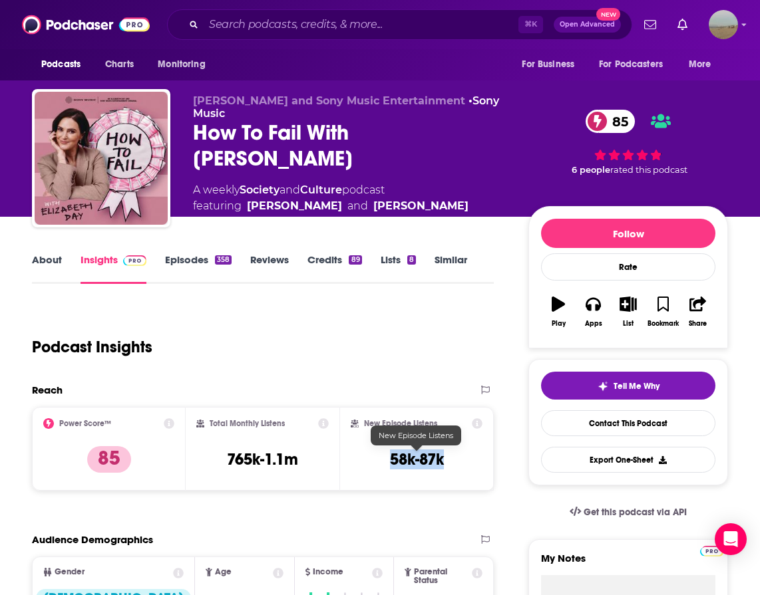
drag, startPoint x: 456, startPoint y: 464, endPoint x: 389, endPoint y: 464, distance: 67.2
click at [389, 464] on div "New Episode Listens 58k-87k" at bounding box center [416, 448] width 131 height 61
click at [295, 24] on input "Search podcasts, credits, & more..." at bounding box center [361, 24] width 315 height 21
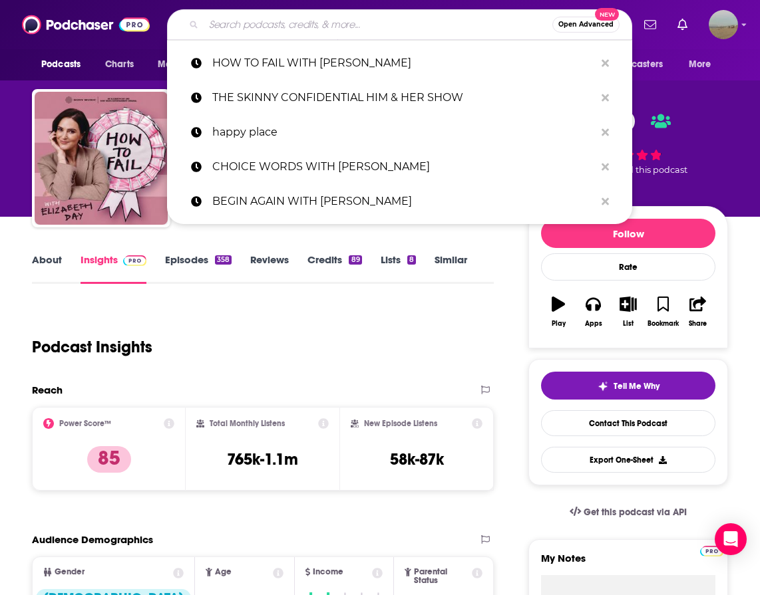
paste input "NOT GONNA LIE WITH [PERSON_NAME]"
type input "NOT GONNA LIE WITH [PERSON_NAME]"
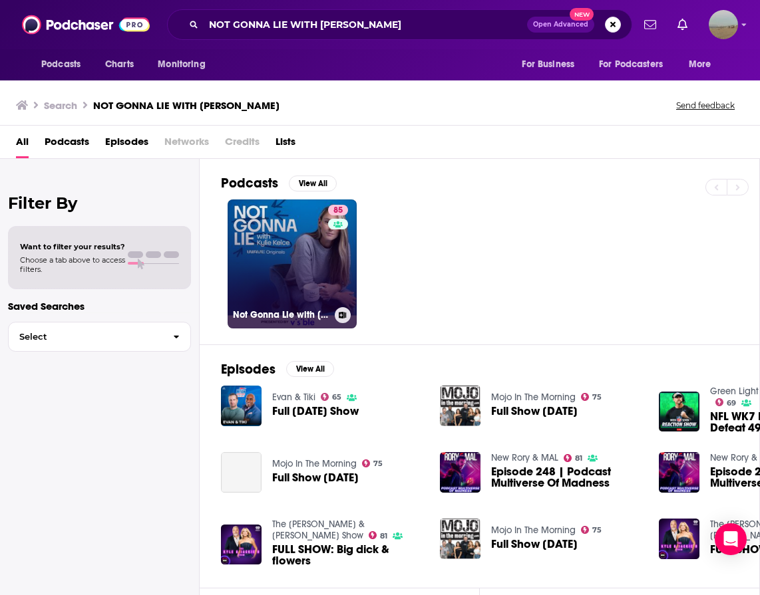
click at [312, 285] on link "85 Not Gonna Lie with [PERSON_NAME]" at bounding box center [292, 264] width 129 height 129
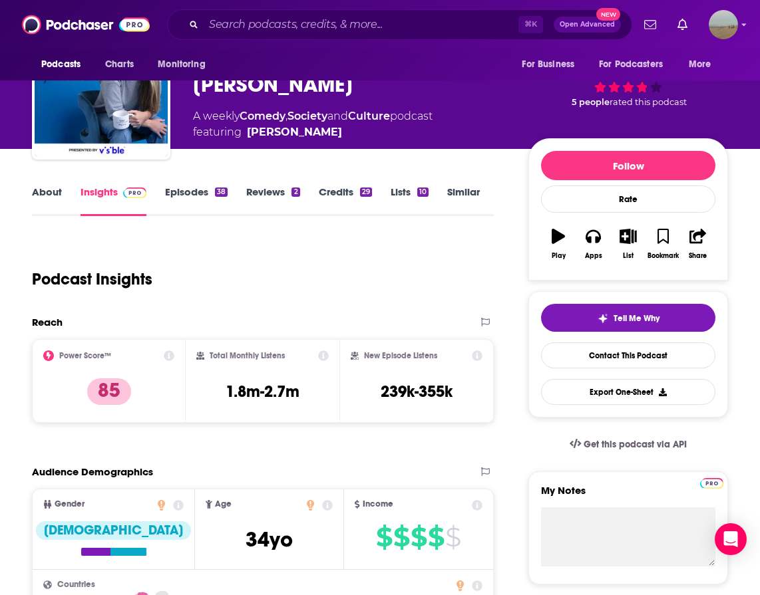
scroll to position [80, 0]
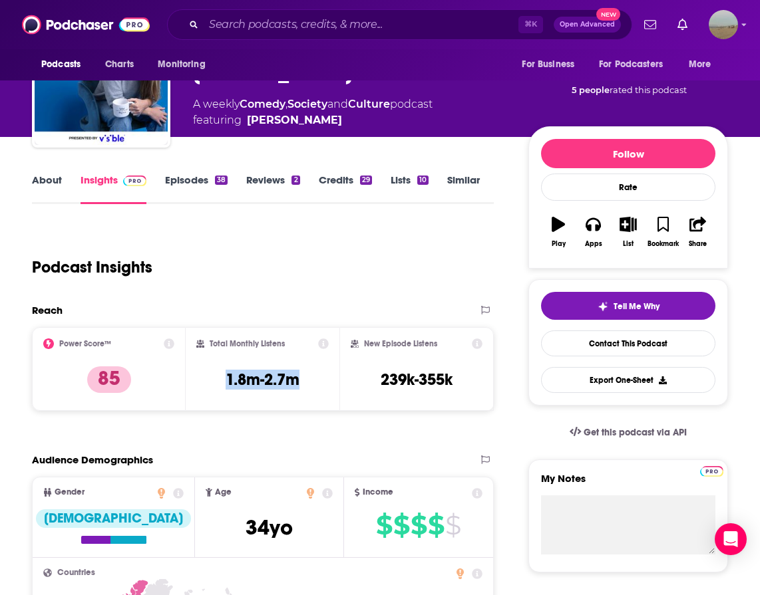
drag, startPoint x: 311, startPoint y: 385, endPoint x: 220, endPoint y: 382, distance: 91.2
click at [220, 382] on div "Total Monthly Listens 1.8m-2.7m" at bounding box center [262, 369] width 132 height 61
click at [462, 367] on div "New Episode Listens 239k-355k" at bounding box center [416, 369] width 131 height 61
drag, startPoint x: 462, startPoint y: 374, endPoint x: 365, endPoint y: 375, distance: 97.1
click at [365, 375] on div "New Episode Listens 239k-355k" at bounding box center [416, 369] width 131 height 61
